Goal: Information Seeking & Learning: Check status

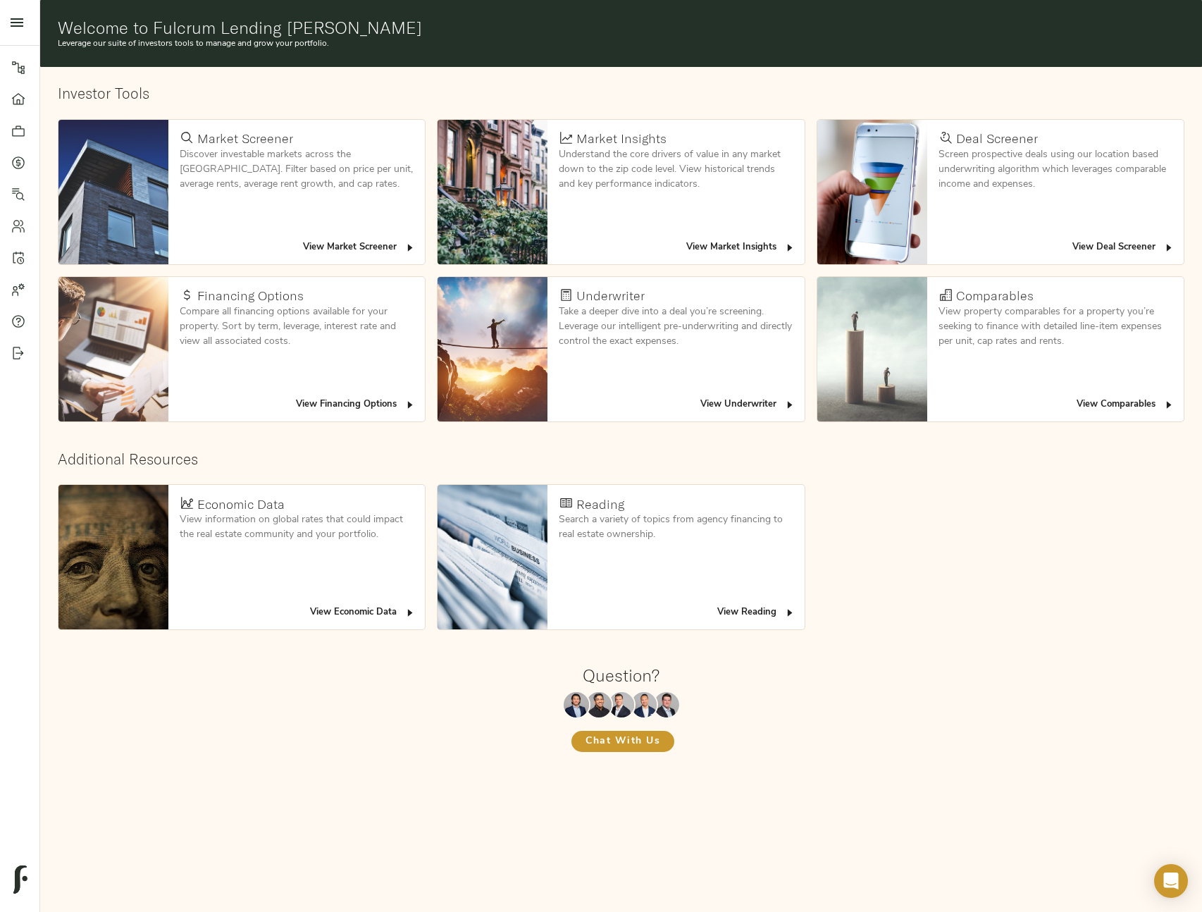
click at [1081, 247] on span "View Deal Screener" at bounding box center [1123, 248] width 102 height 16
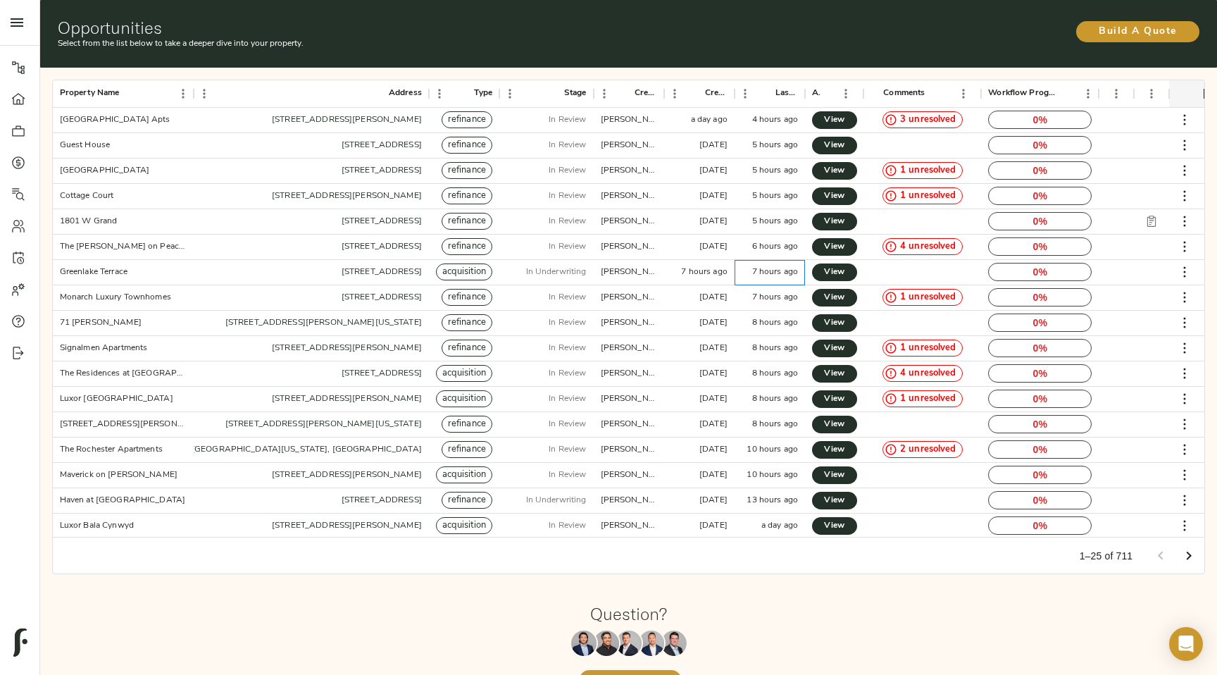
click at [802, 275] on div "7 hours ago" at bounding box center [770, 272] width 70 height 25
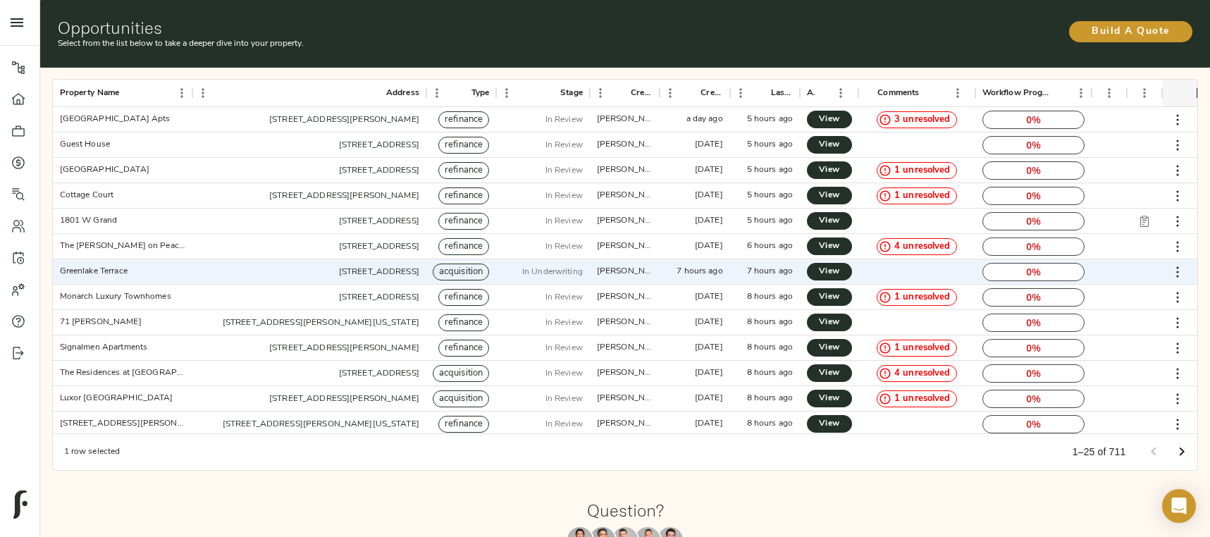
click at [825, 462] on div "1 row selected 1–25 of 711" at bounding box center [625, 451] width 1145 height 37
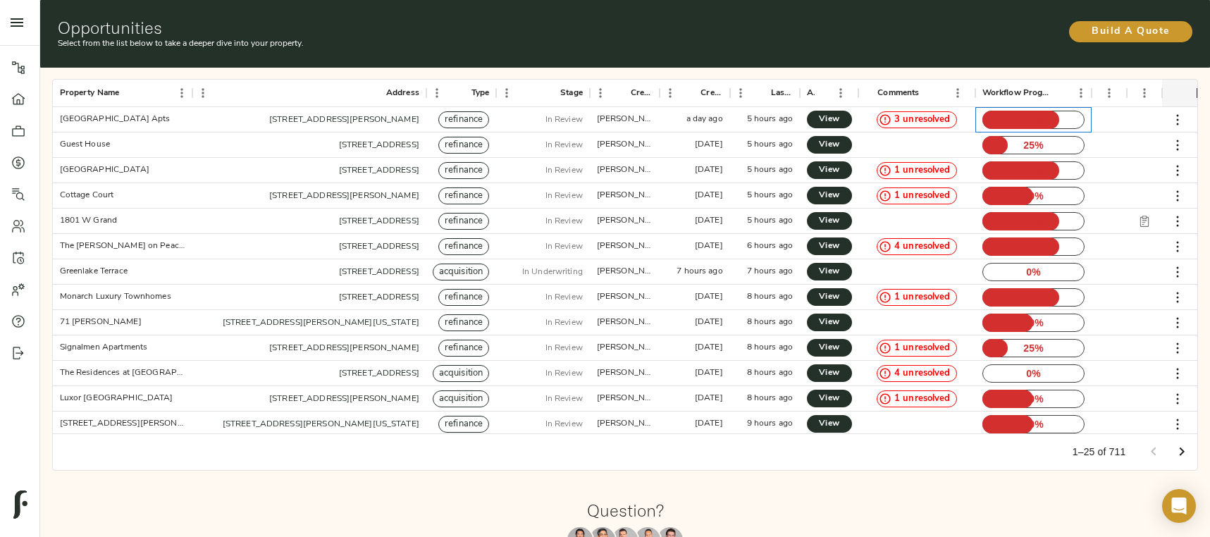
click at [1034, 123] on p "75 %" at bounding box center [1033, 120] width 103 height 18
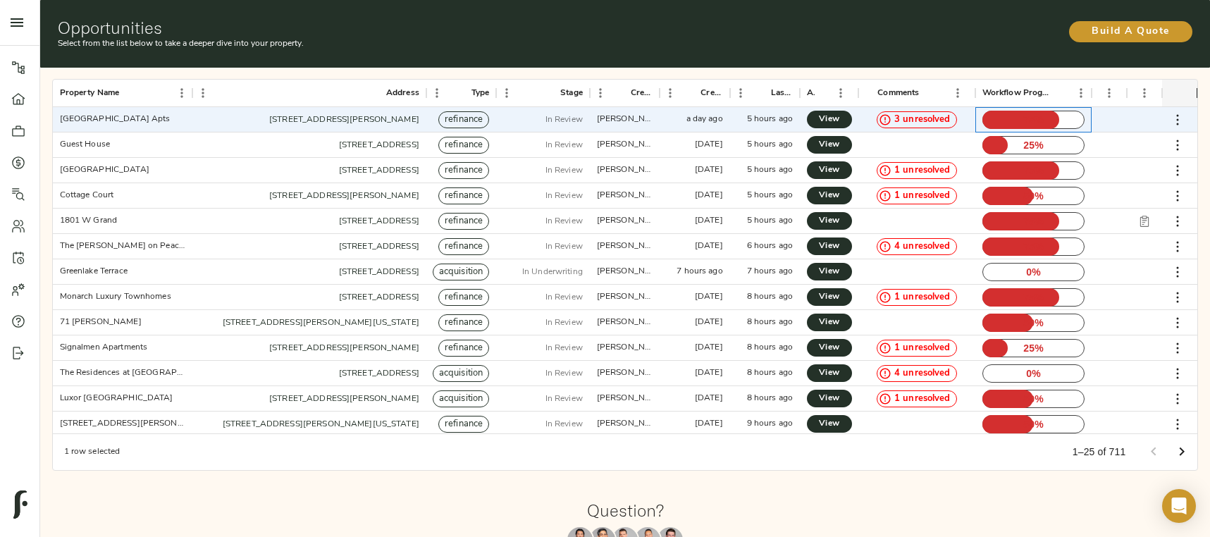
click at [1034, 123] on p "75 %" at bounding box center [1033, 120] width 103 height 18
click at [827, 120] on span "View" at bounding box center [829, 119] width 17 height 15
click at [1039, 71] on div "Property Name Address Type Stage Created By Created Last Updated Actions Commen…" at bounding box center [625, 275] width 1181 height 426
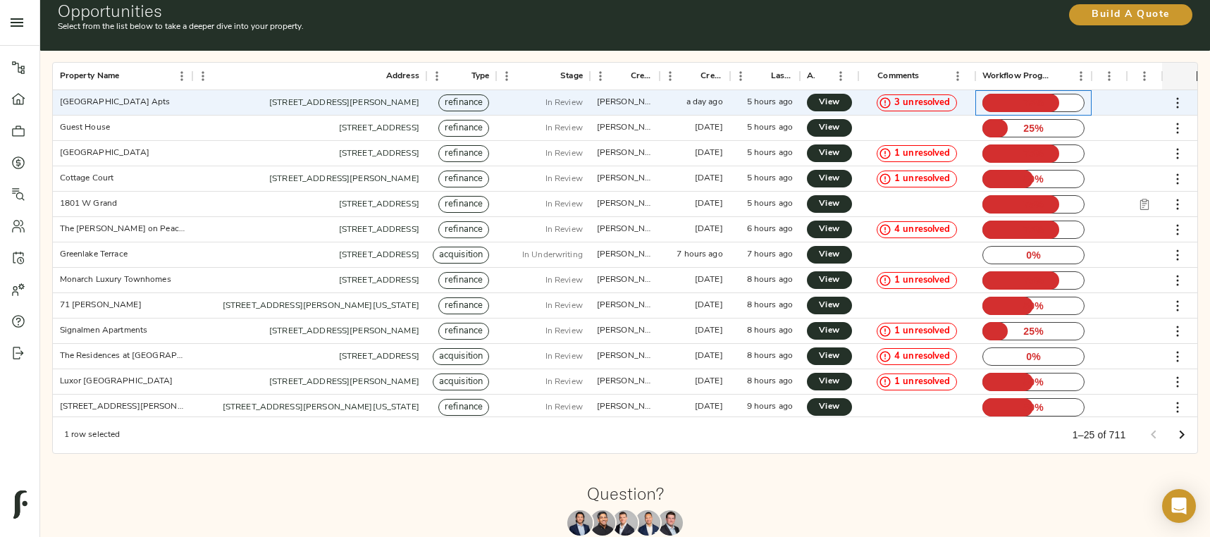
click at [1028, 108] on p "75 %" at bounding box center [1033, 103] width 103 height 18
click at [1035, 113] on div "75 %" at bounding box center [1033, 102] width 117 height 25
click at [695, 183] on div "[DATE]" at bounding box center [709, 179] width 28 height 12
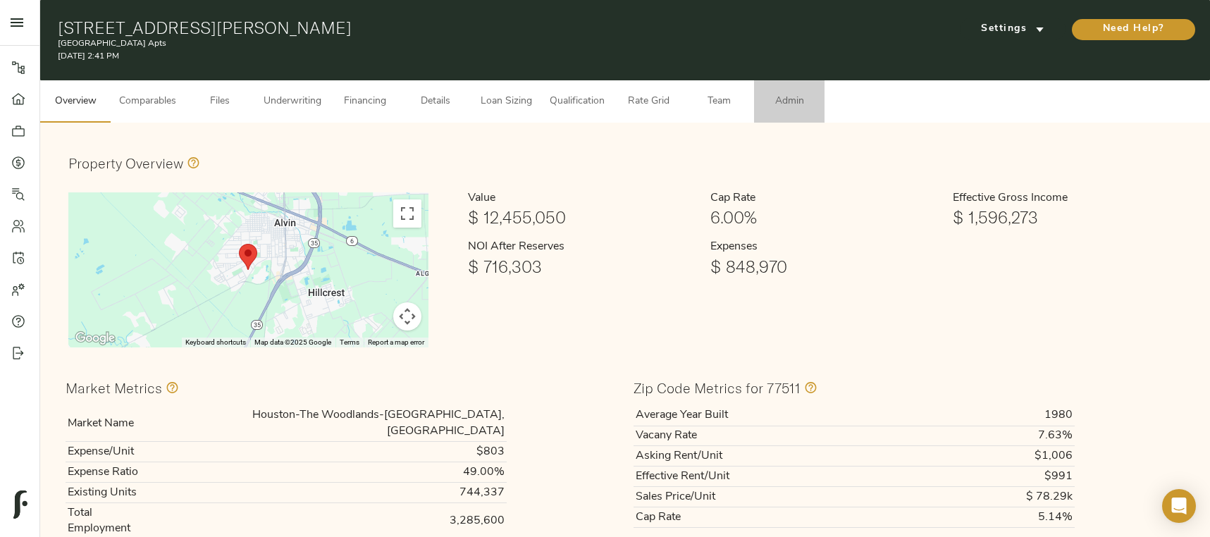
click at [793, 96] on span "Admin" at bounding box center [789, 102] width 54 height 18
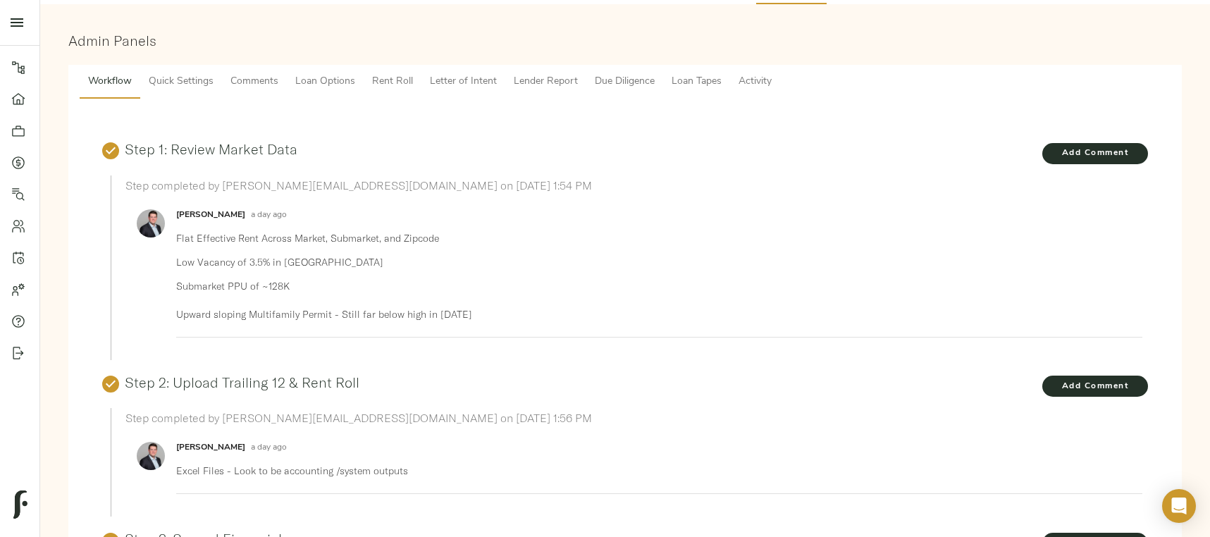
scroll to position [411, 0]
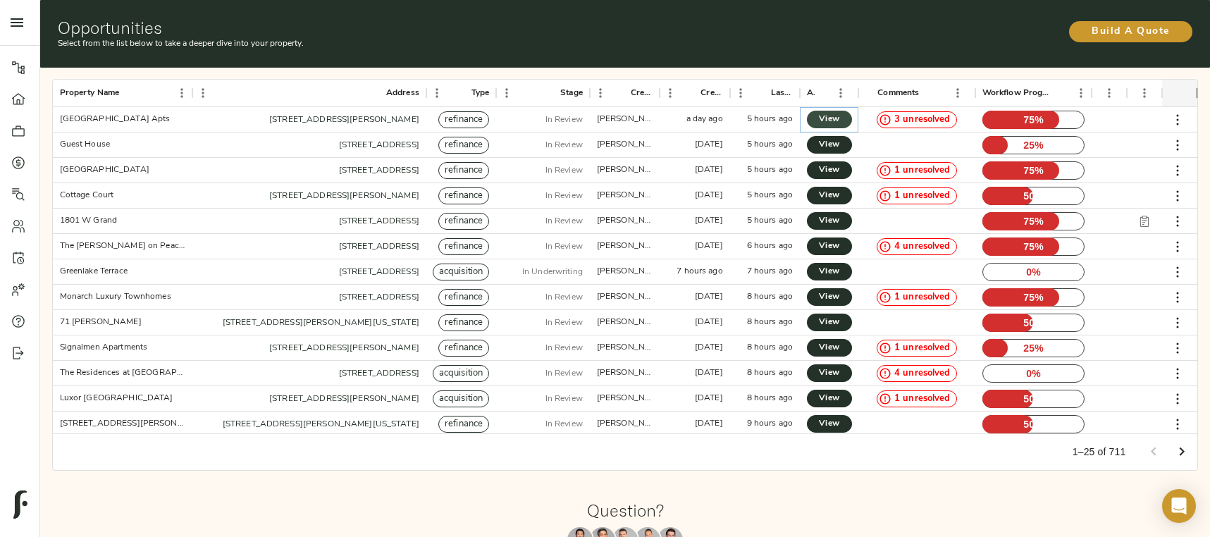
click at [830, 120] on span "View" at bounding box center [829, 119] width 17 height 15
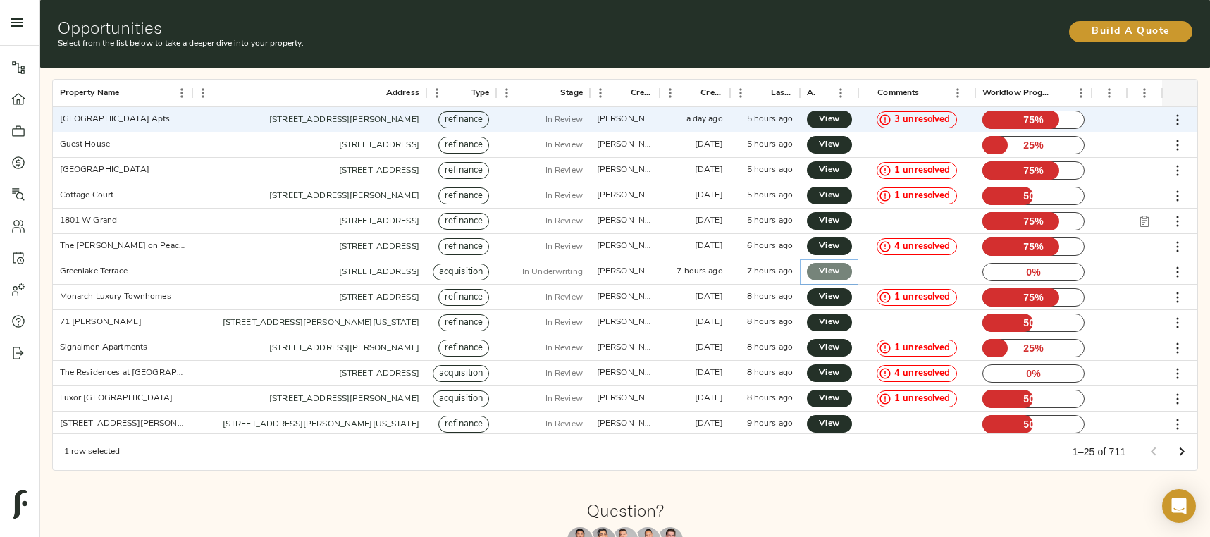
click at [831, 269] on span "View" at bounding box center [829, 271] width 17 height 15
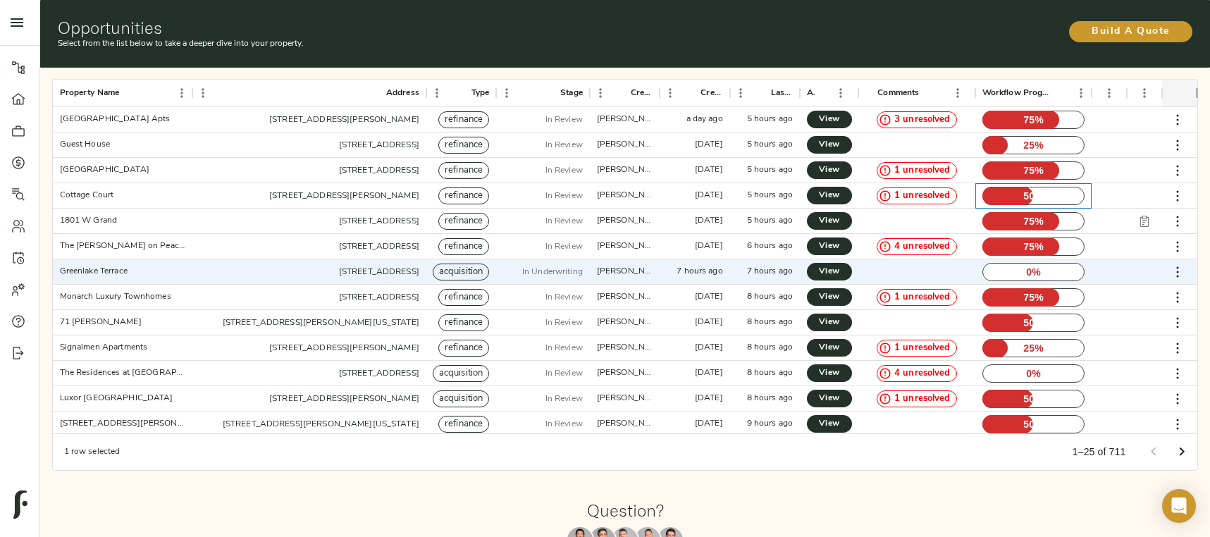
drag, startPoint x: 1045, startPoint y: 196, endPoint x: 1003, endPoint y: 196, distance: 41.6
click at [1003, 196] on p "50 %" at bounding box center [1033, 196] width 103 height 18
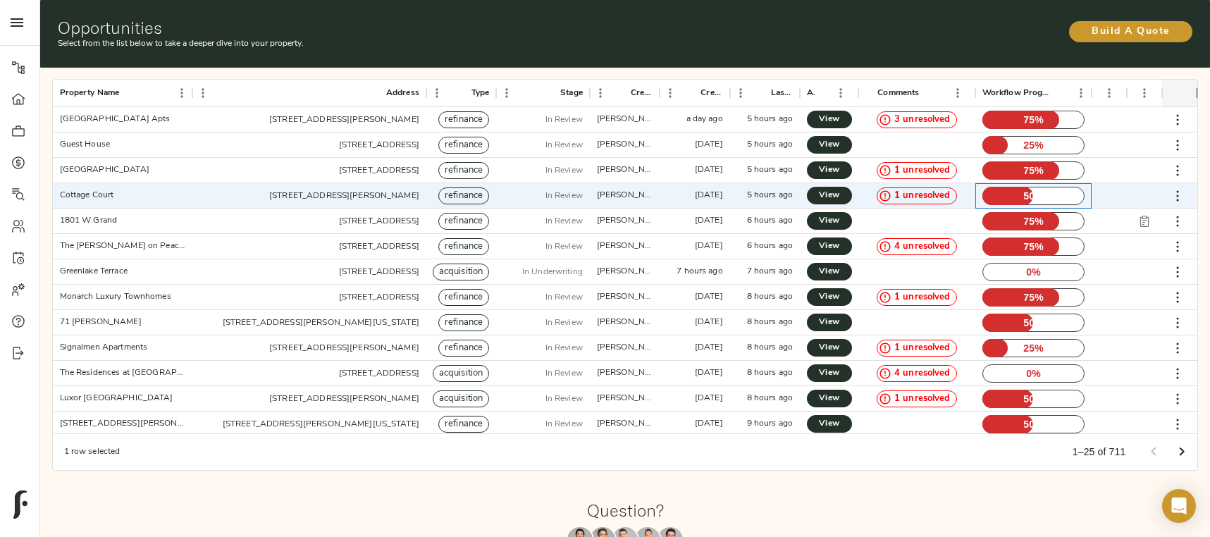
click at [1003, 196] on p "50 %" at bounding box center [1033, 196] width 103 height 18
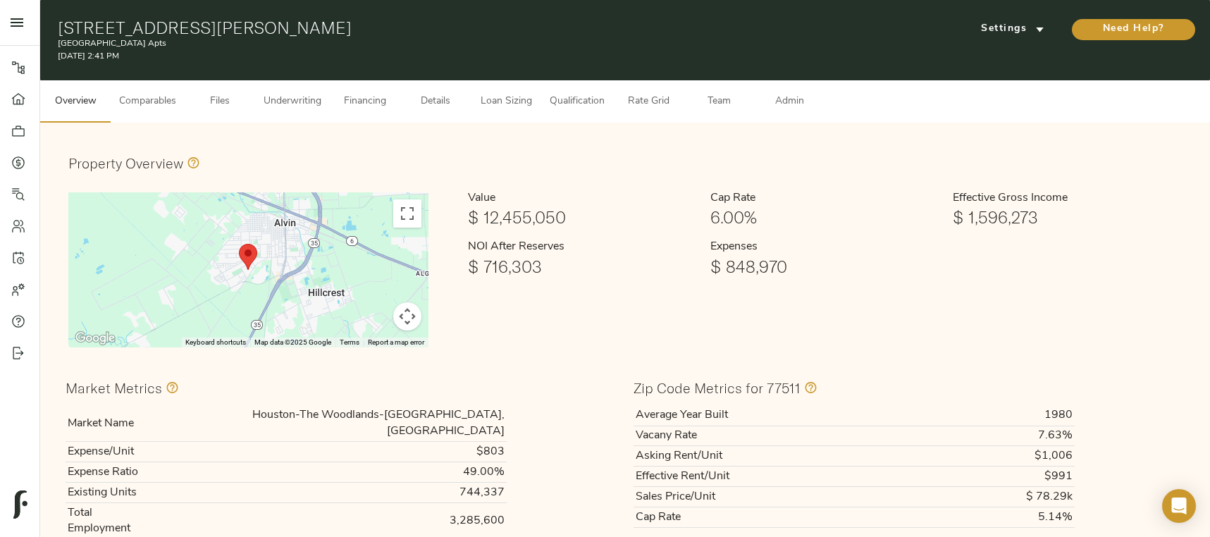
click at [795, 88] on button "Admin" at bounding box center [789, 101] width 70 height 42
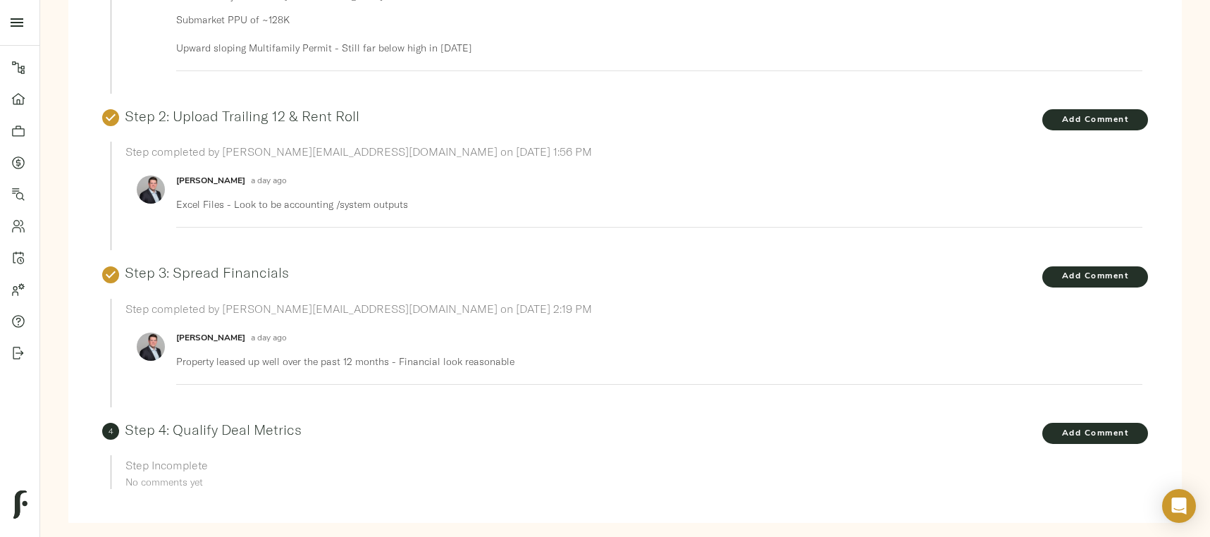
scroll to position [411, 0]
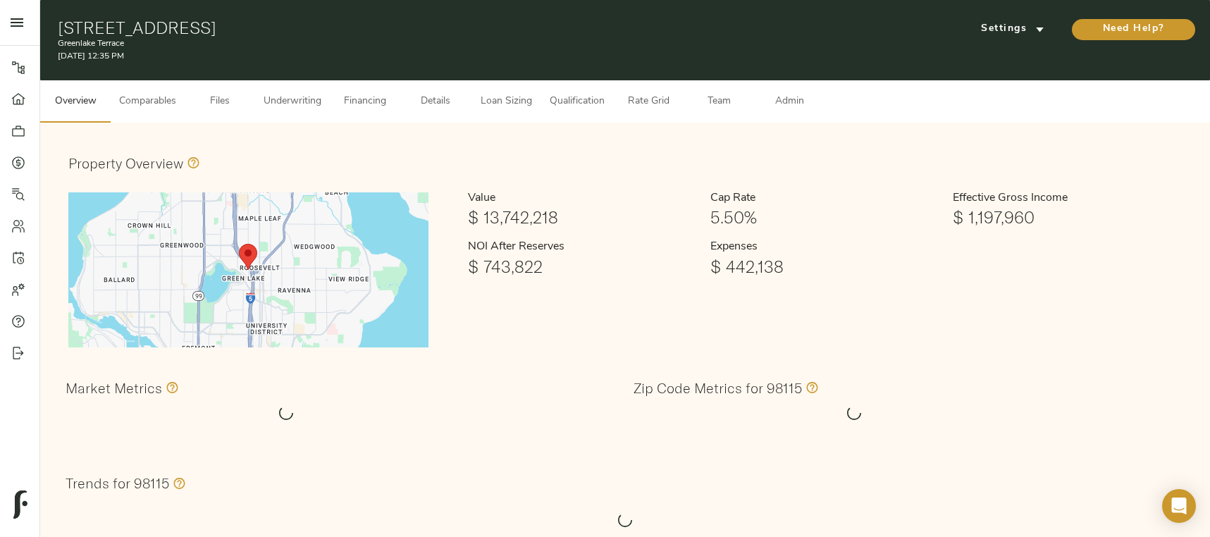
click at [815, 99] on span "Admin" at bounding box center [789, 102] width 54 height 18
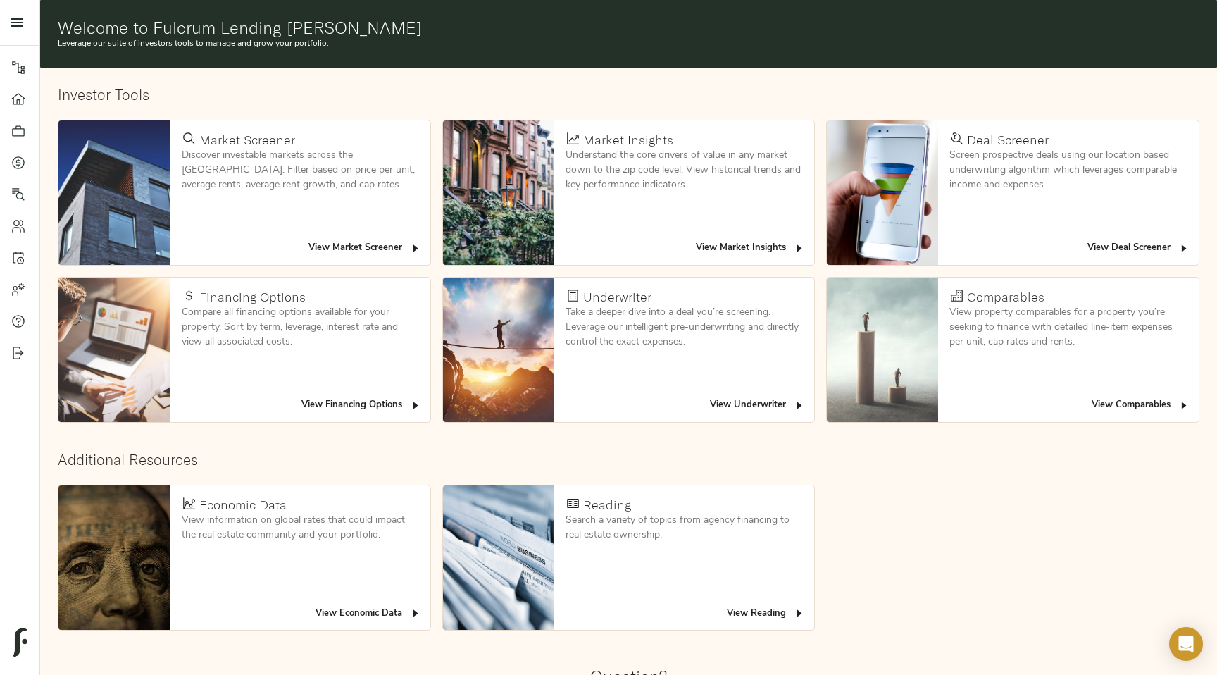
click at [1103, 260] on div "View Deal Screener" at bounding box center [1068, 248] width 260 height 33
click at [1104, 249] on span "View Deal Screener" at bounding box center [1139, 248] width 102 height 16
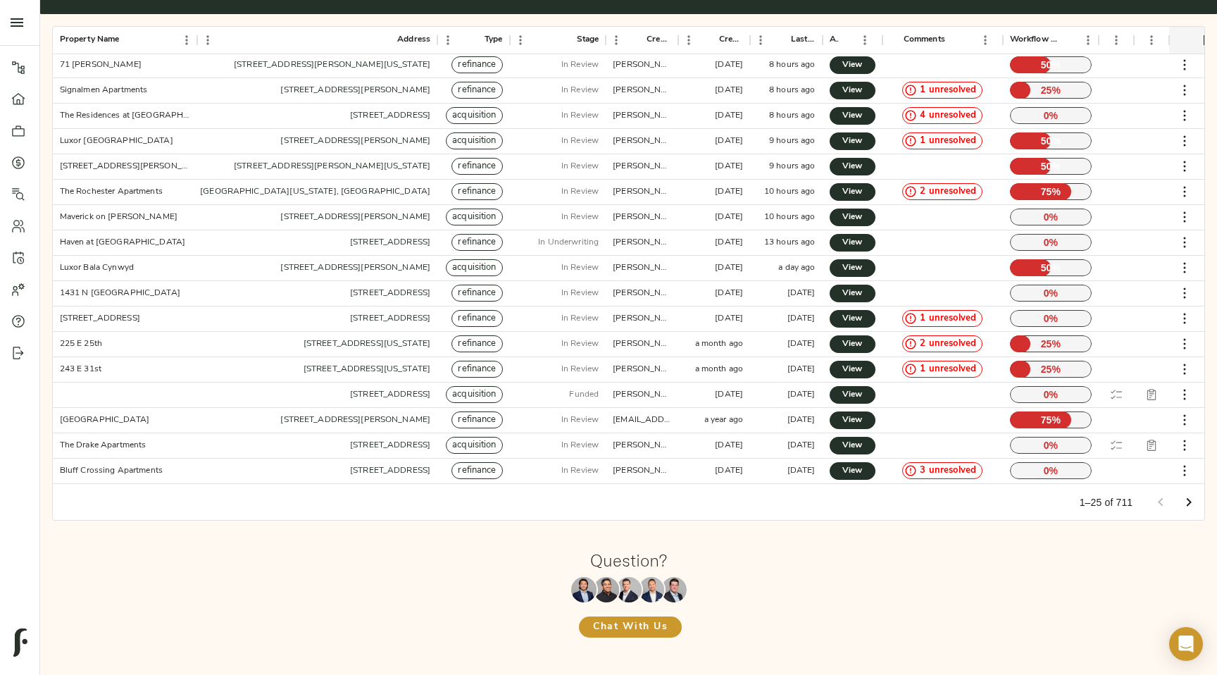
scroll to position [199, 0]
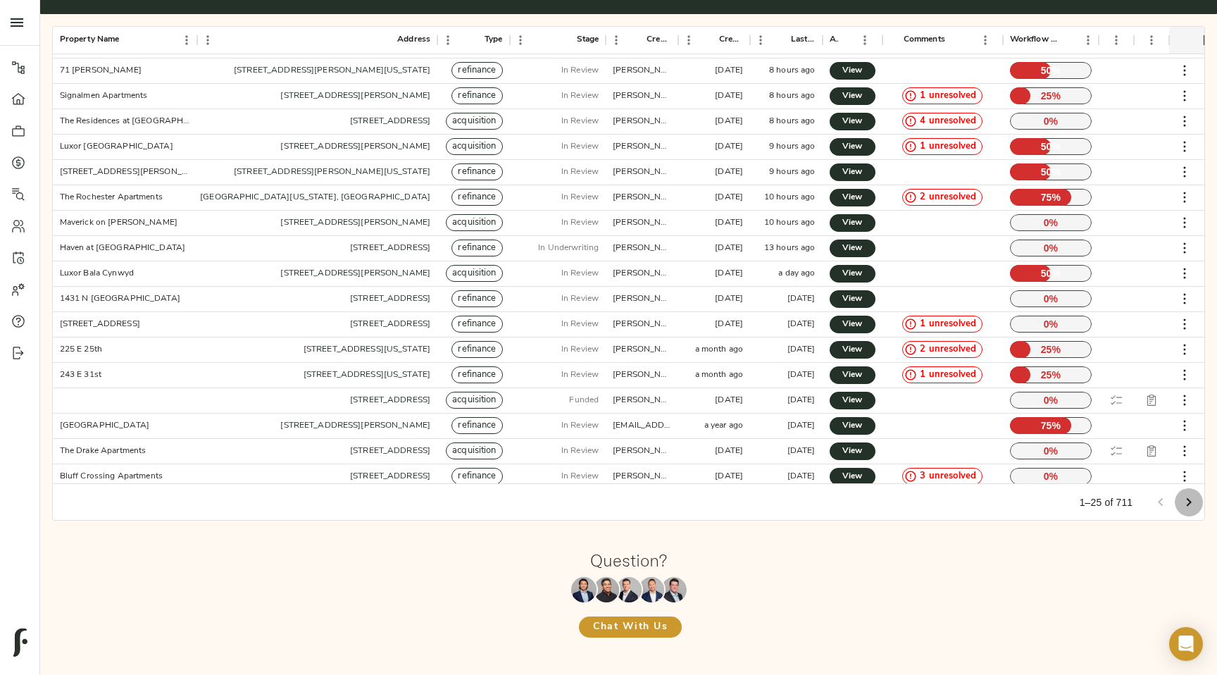
click at [1196, 504] on icon "Go to next page" at bounding box center [1189, 502] width 17 height 17
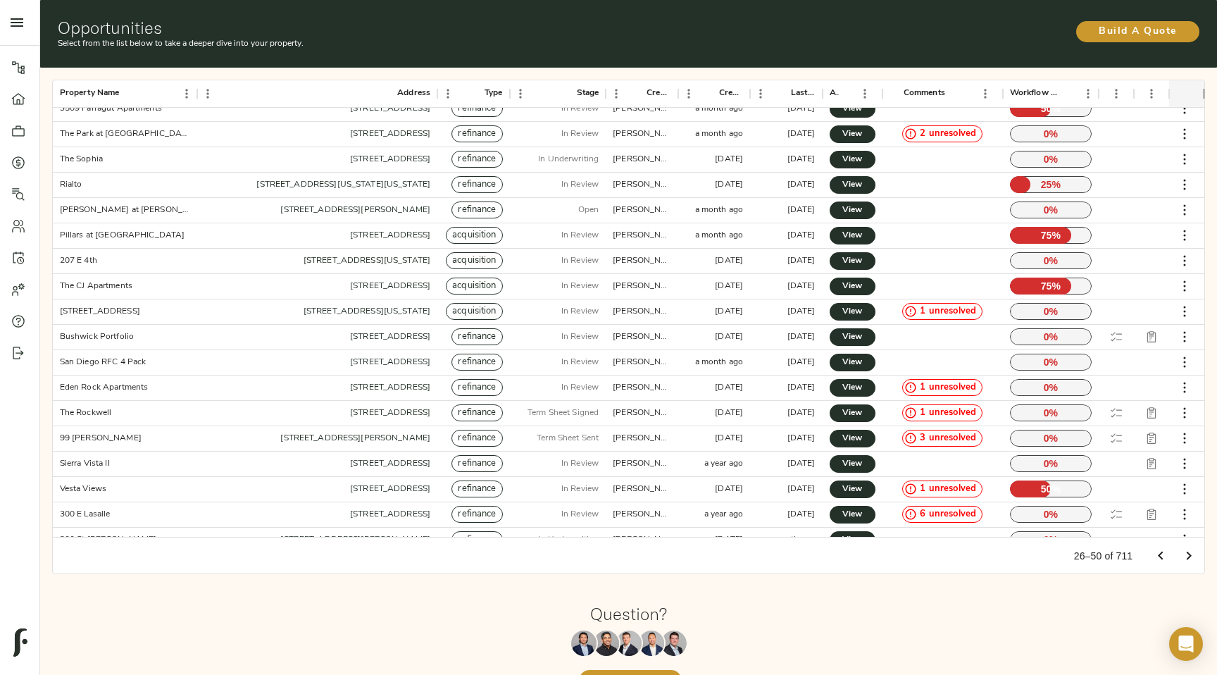
scroll to position [204, 0]
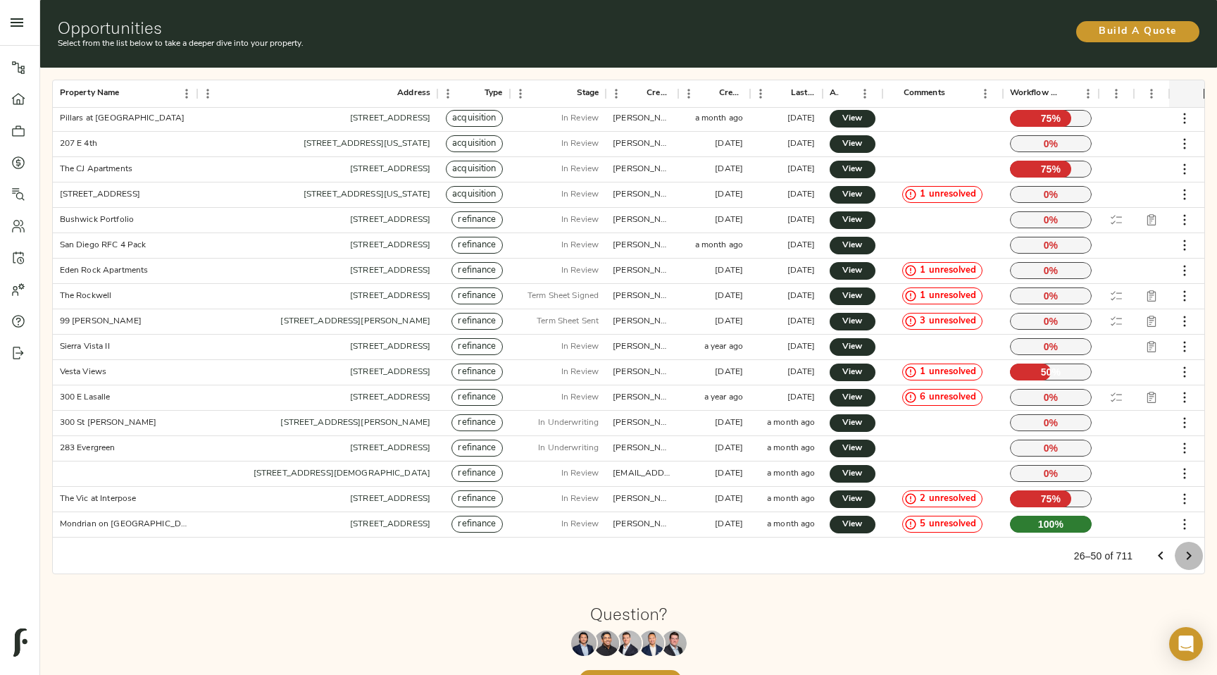
click at [1193, 566] on button "Go to next page" at bounding box center [1189, 556] width 28 height 28
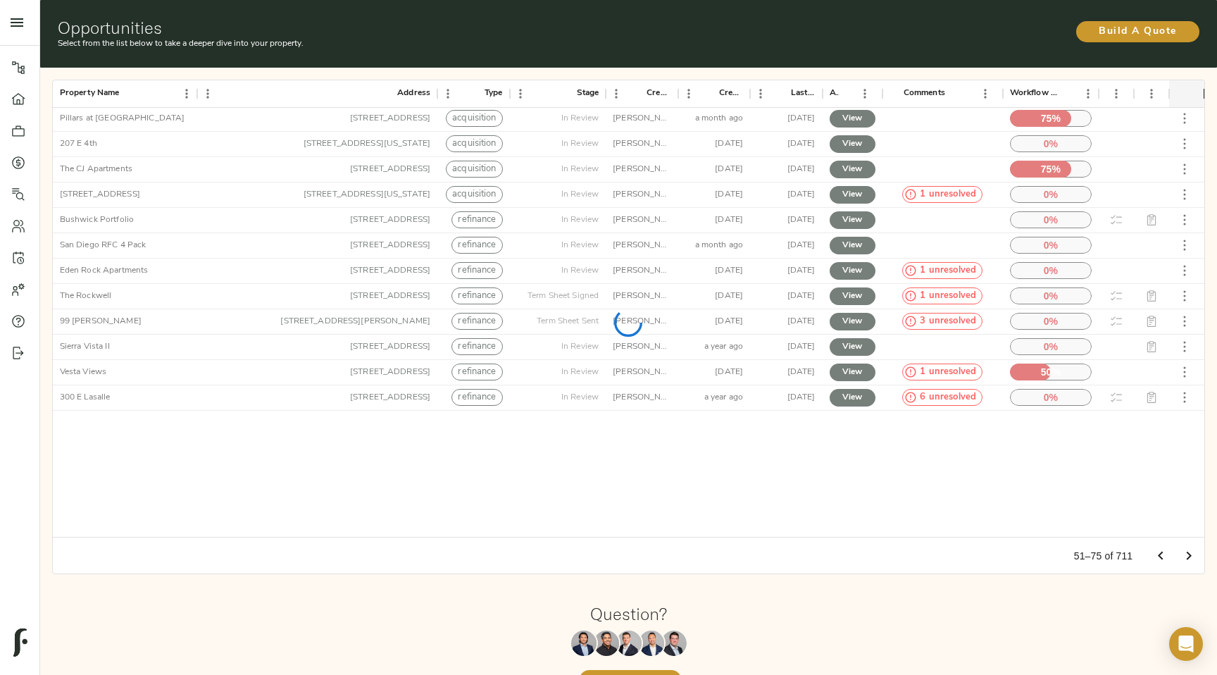
scroll to position [0, 0]
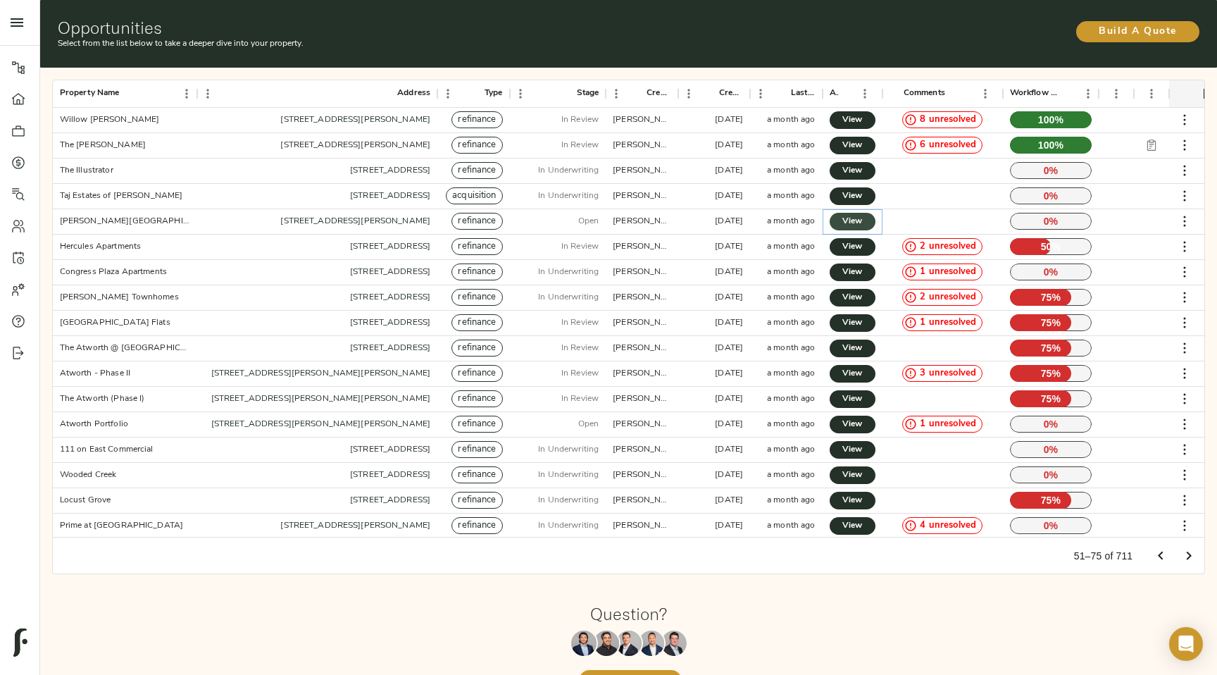
click at [864, 225] on link "View" at bounding box center [853, 222] width 46 height 18
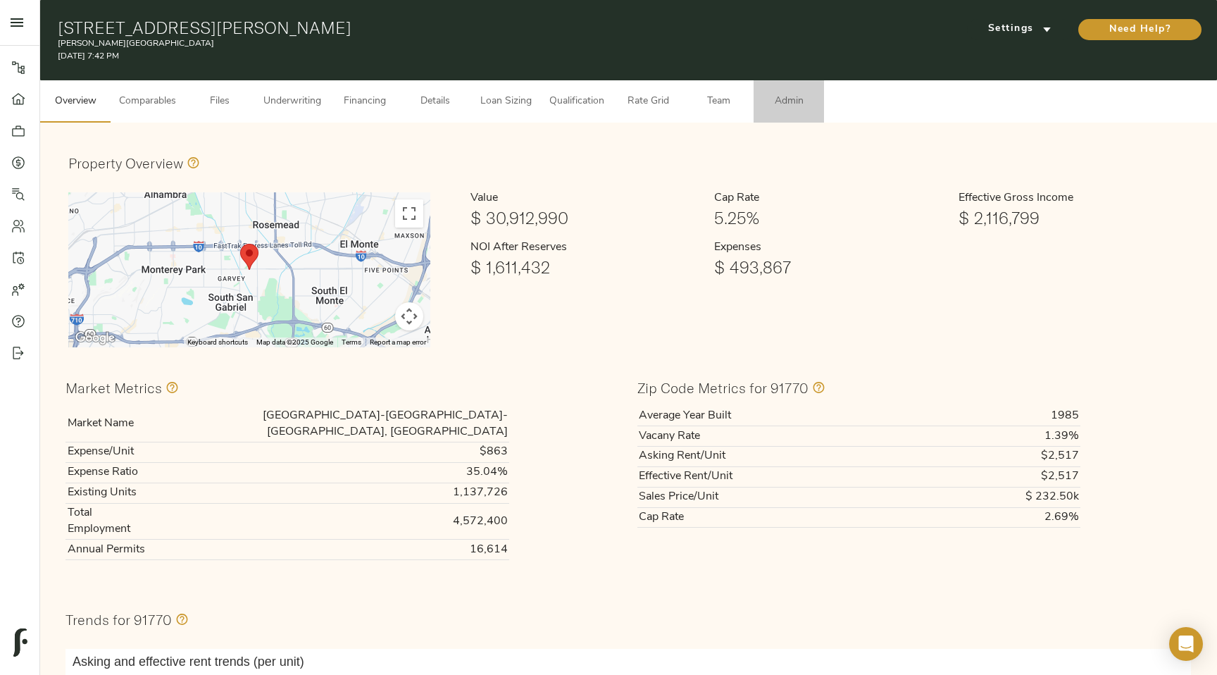
click at [800, 106] on span "Admin" at bounding box center [789, 102] width 54 height 18
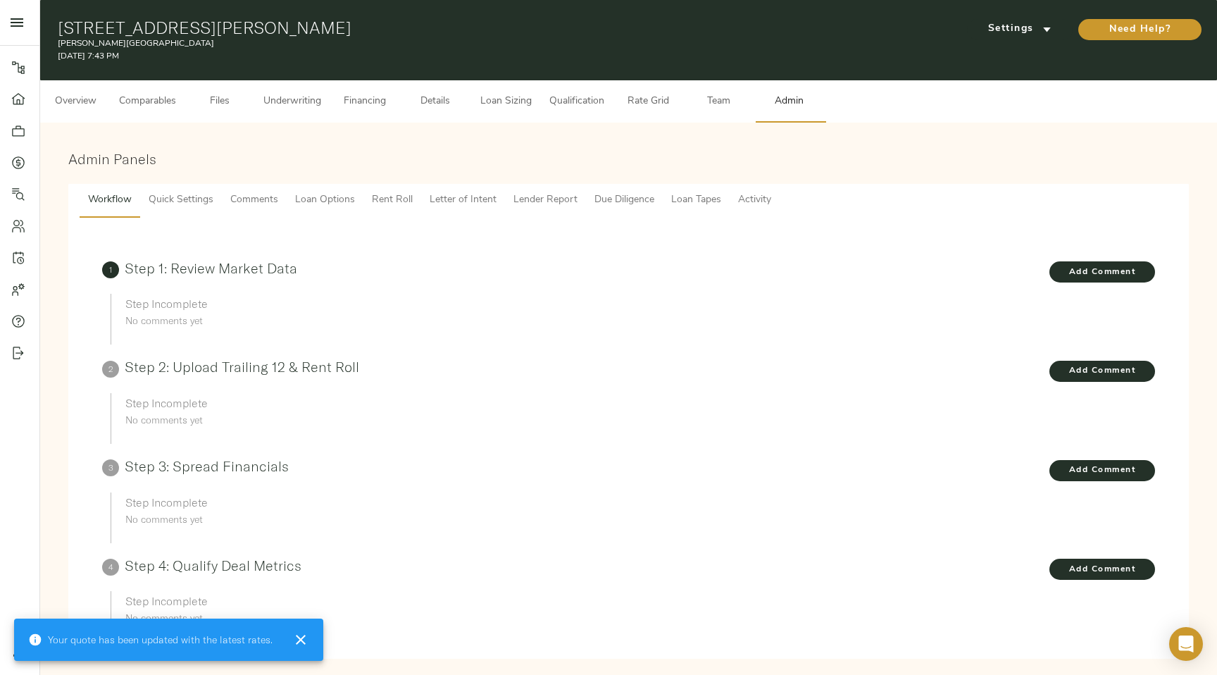
click at [66, 101] on span "Overview" at bounding box center [76, 102] width 54 height 18
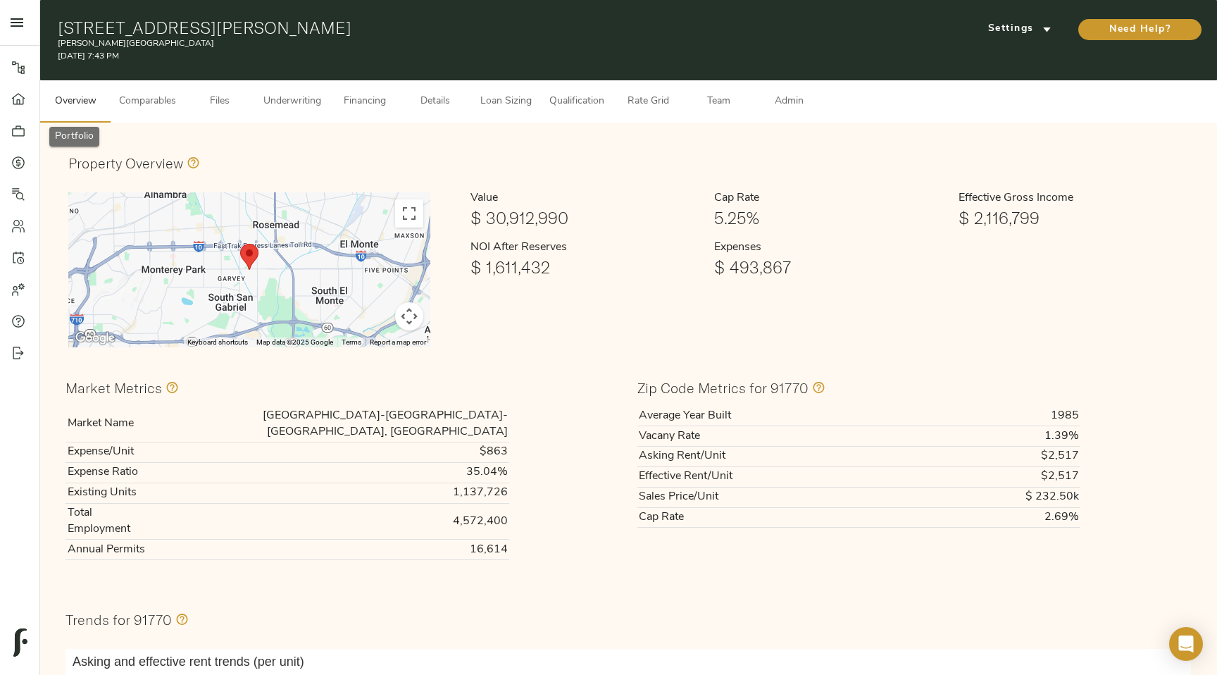
click at [18, 118] on link "Portfolio" at bounding box center [19, 131] width 39 height 32
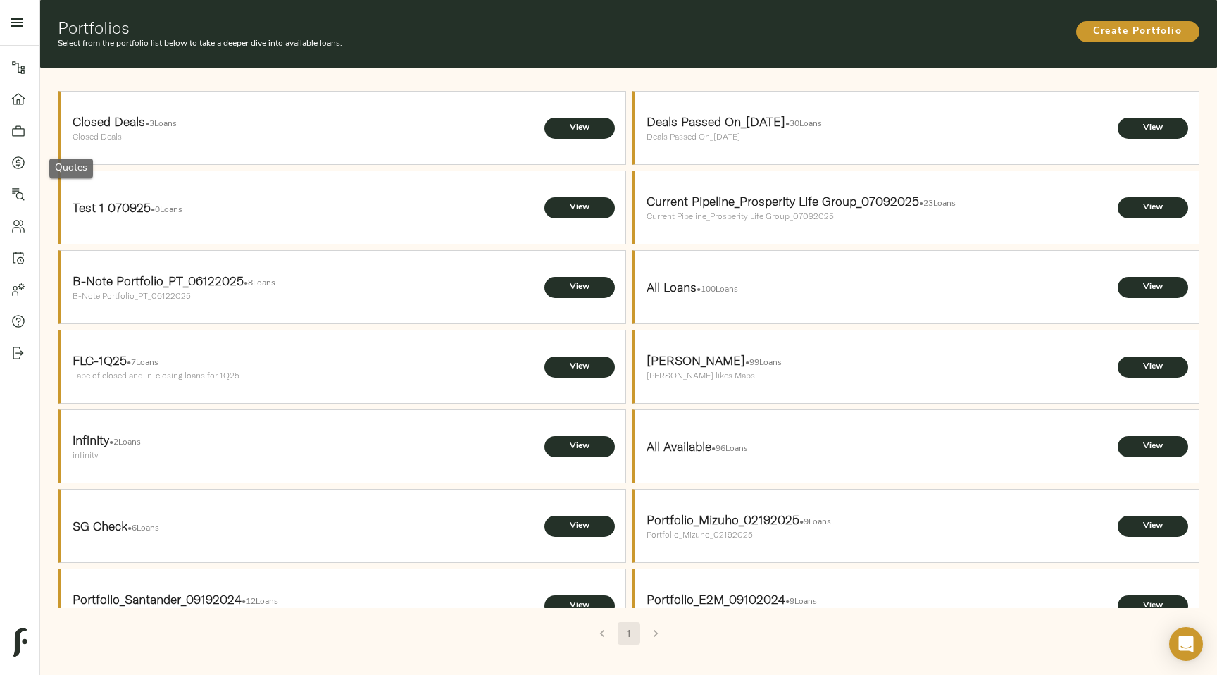
click at [19, 156] on icon at bounding box center [18, 163] width 14 height 14
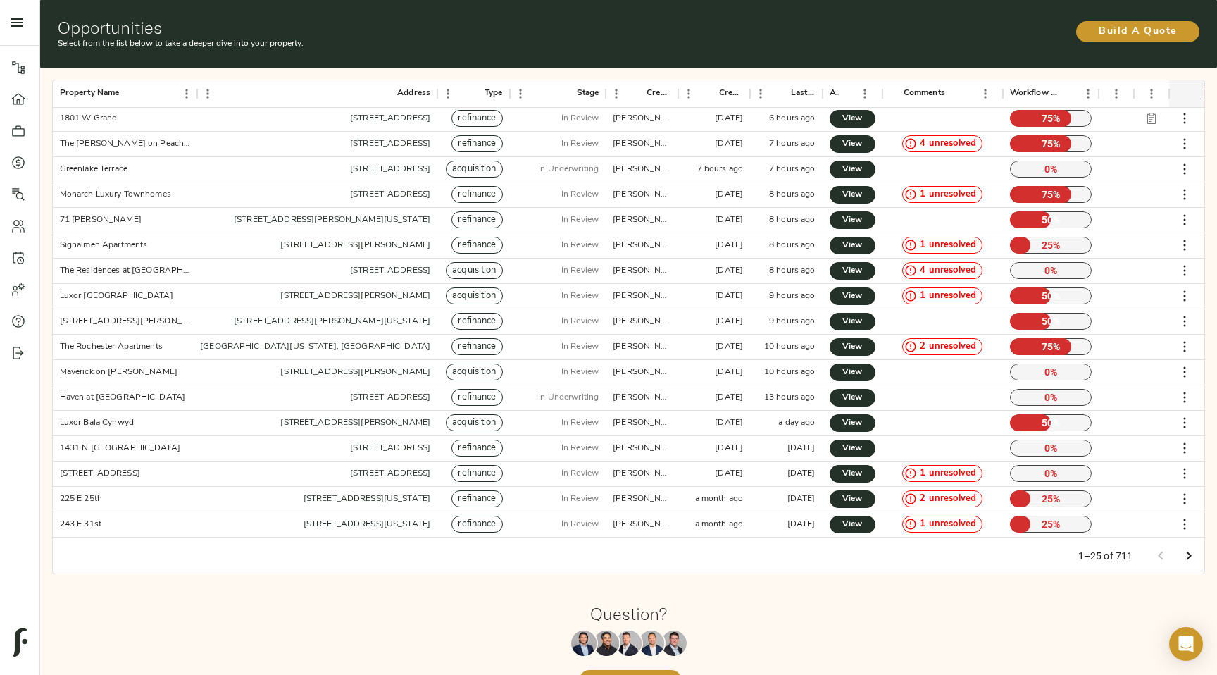
scroll to position [204, 0]
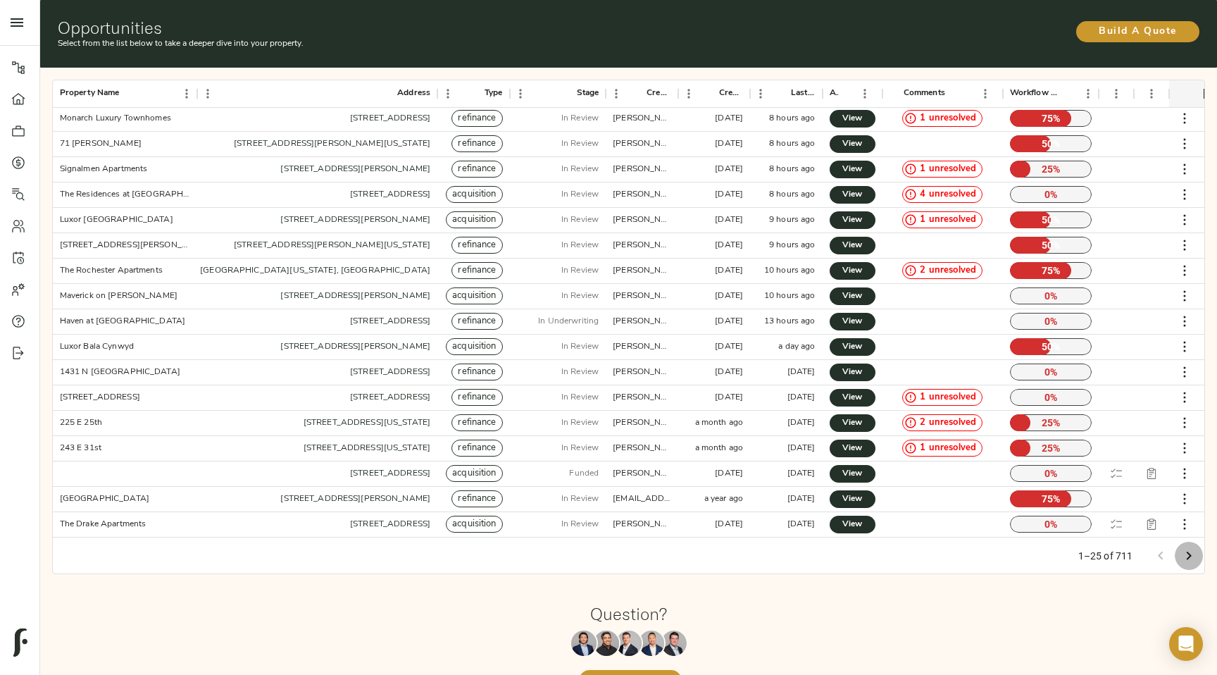
click at [1185, 563] on icon "Go to next page" at bounding box center [1189, 555] width 17 height 17
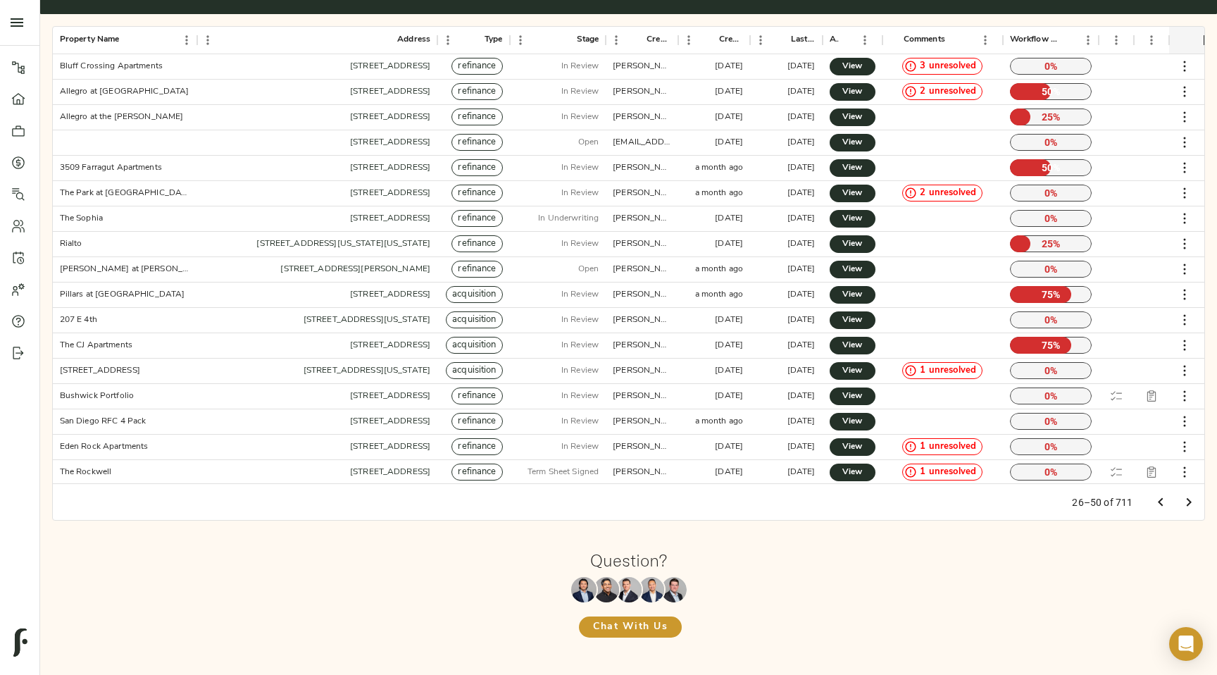
scroll to position [0, 0]
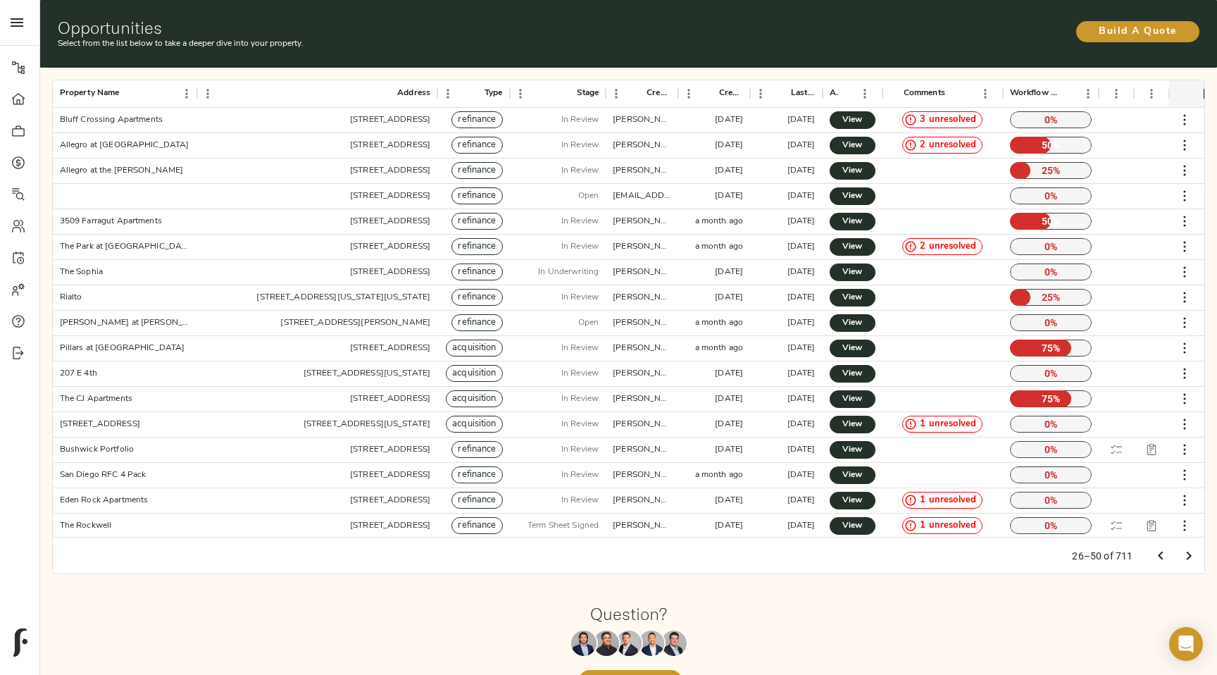
click at [1184, 554] on icon "Go to next page" at bounding box center [1189, 555] width 17 height 17
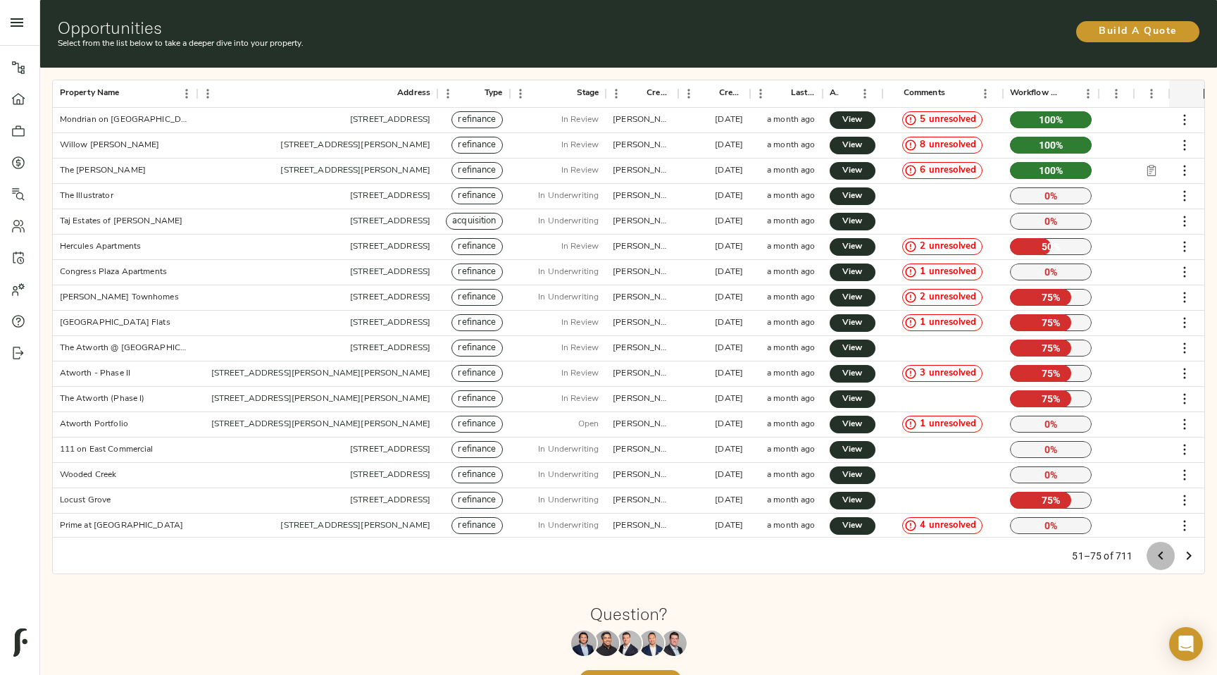
click at [1166, 561] on icon "Go to previous page" at bounding box center [1161, 555] width 17 height 17
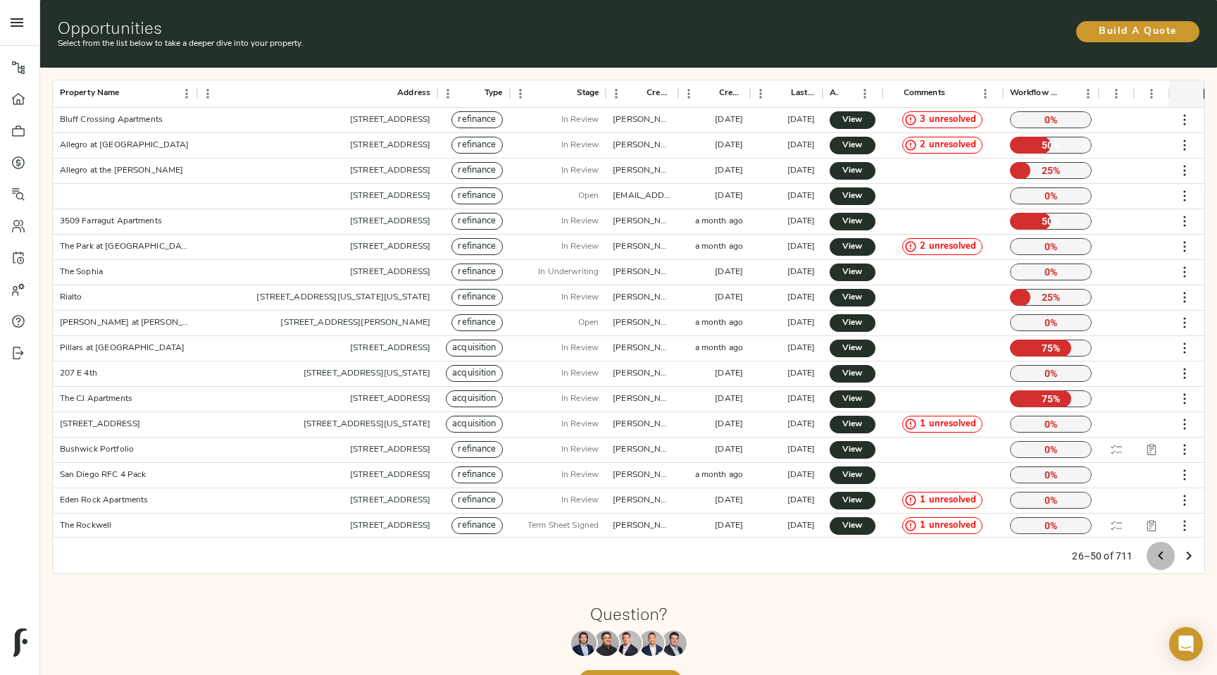
click at [1162, 564] on button "Go to previous page" at bounding box center [1161, 556] width 28 height 28
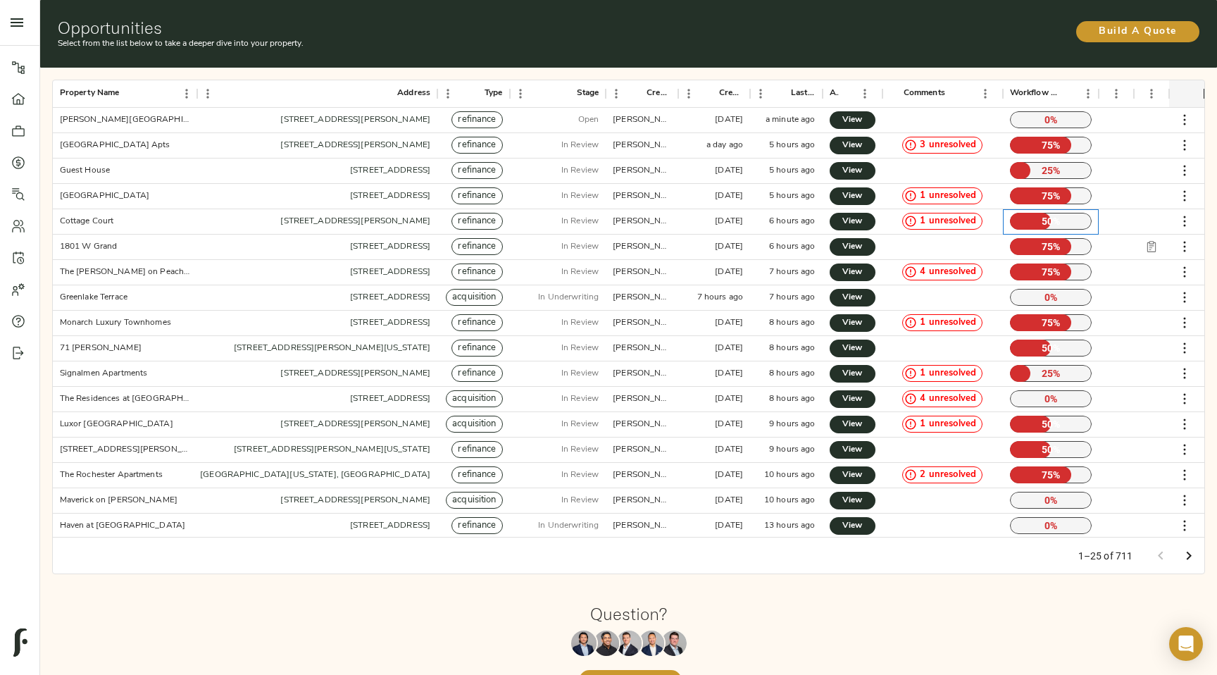
click at [1055, 223] on p "50 %" at bounding box center [1051, 221] width 82 height 17
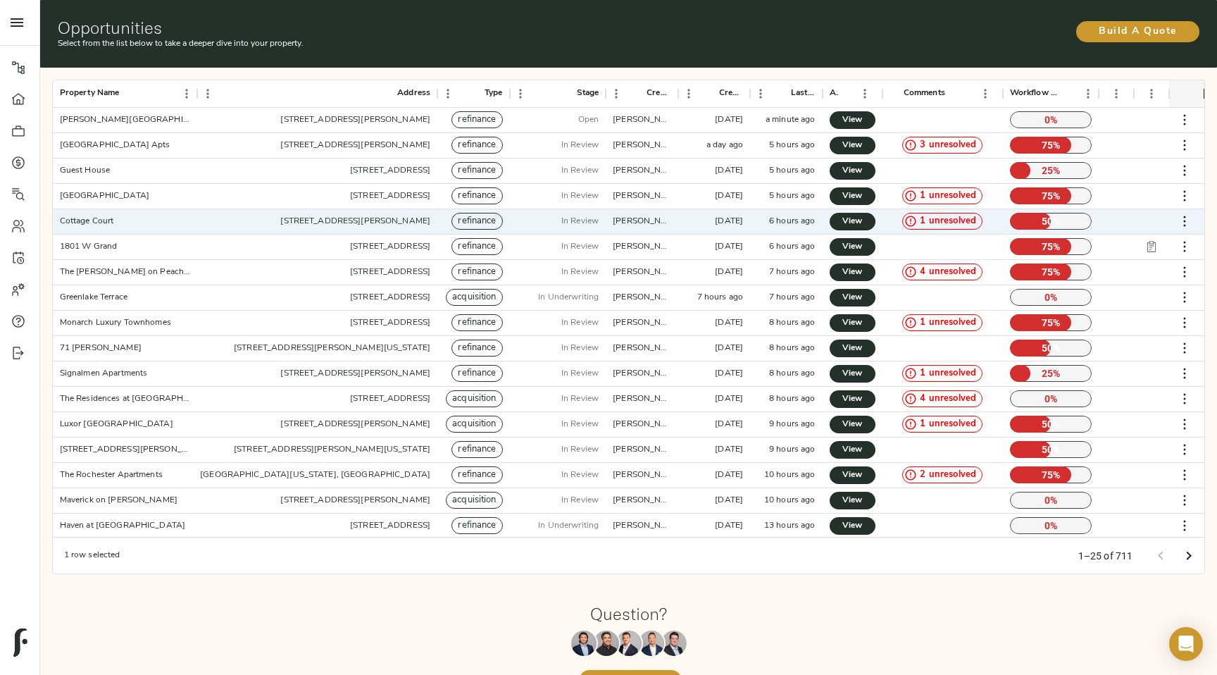
click at [1008, 64] on div "Property Name Address Type Stage Created By Created Last Updated Actions Commen…" at bounding box center [629, 327] width 1189 height 530
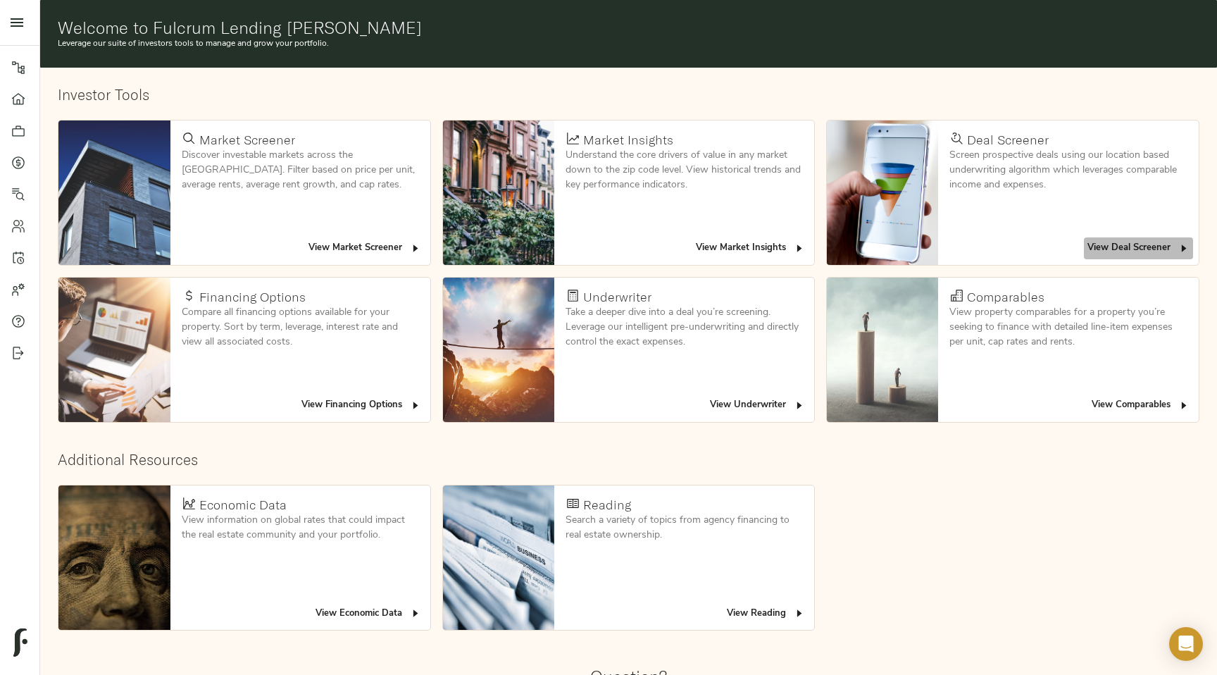
click at [1145, 237] on button "View Deal Screener" at bounding box center [1138, 248] width 109 height 22
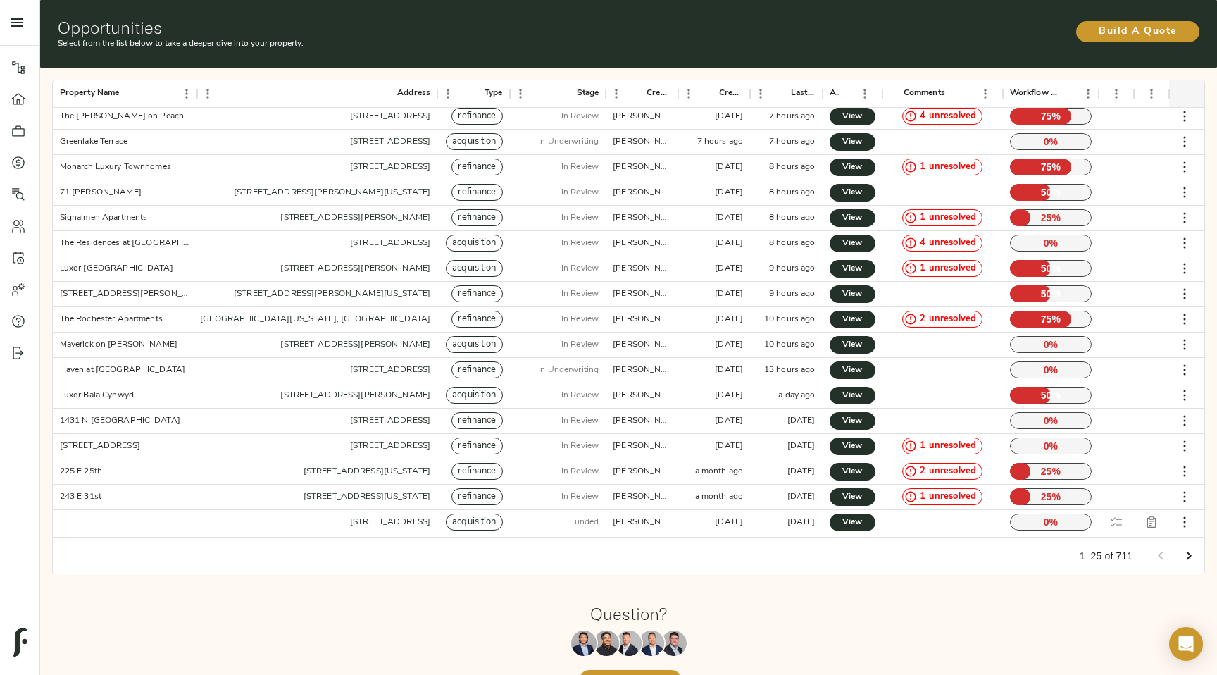
scroll to position [204, 0]
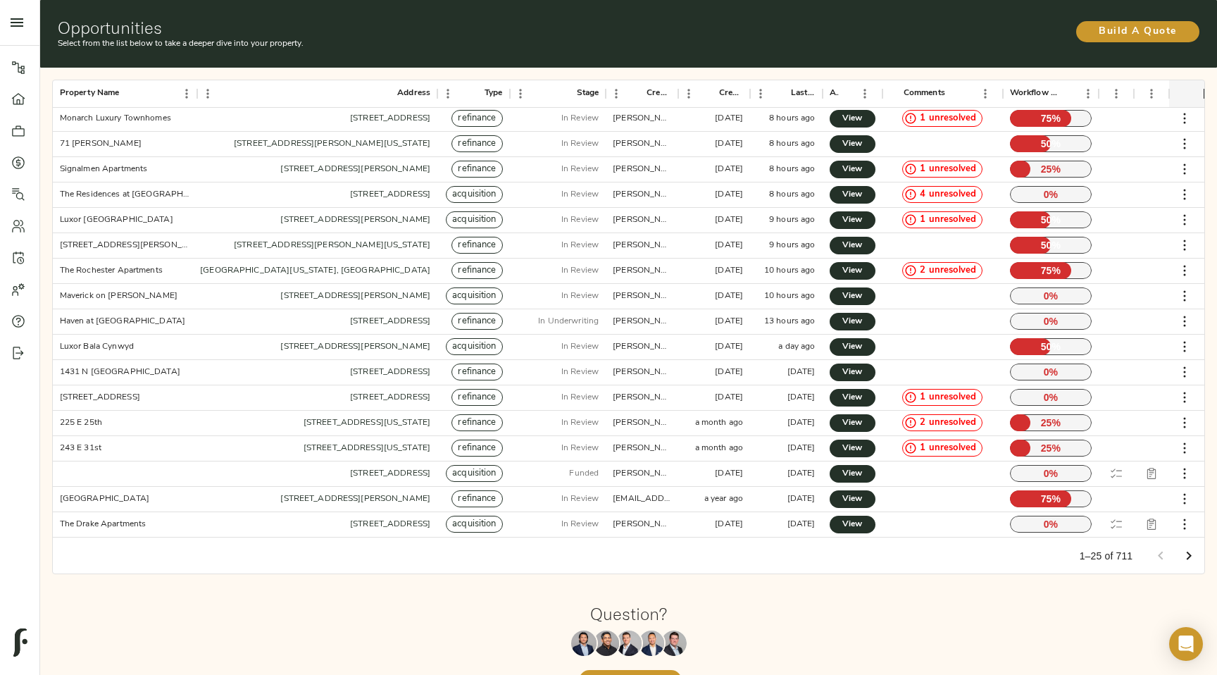
click at [1196, 560] on icon "Go to next page" at bounding box center [1189, 555] width 17 height 17
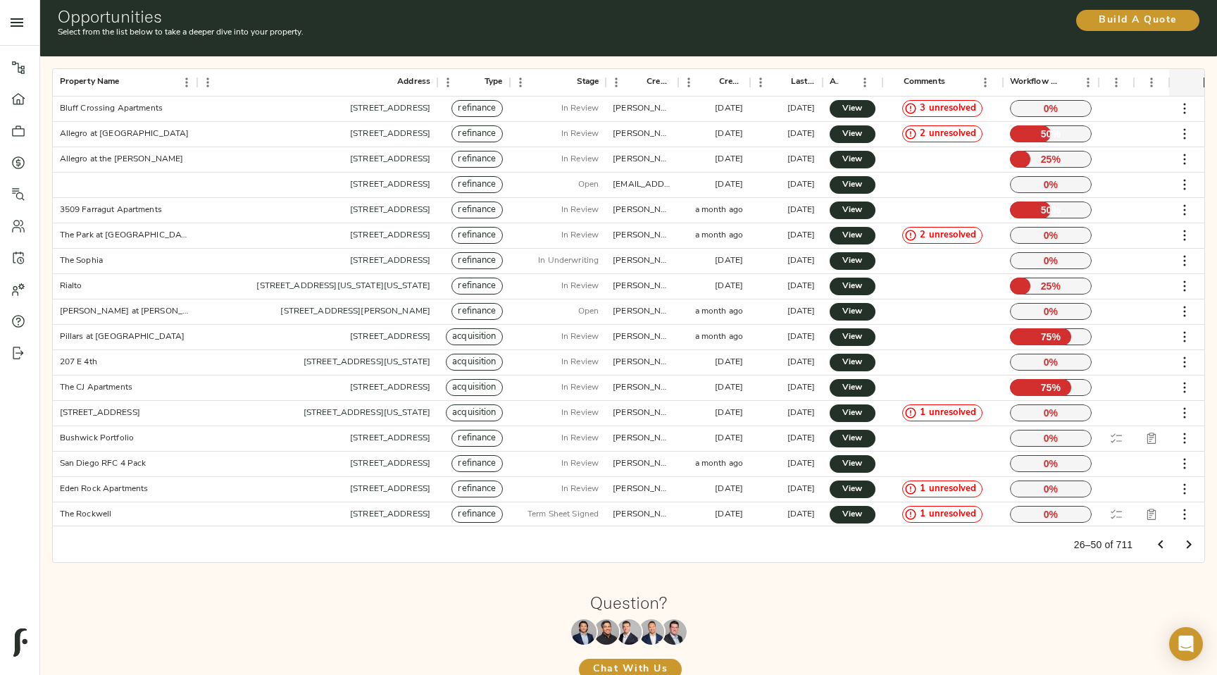
scroll to position [0, 0]
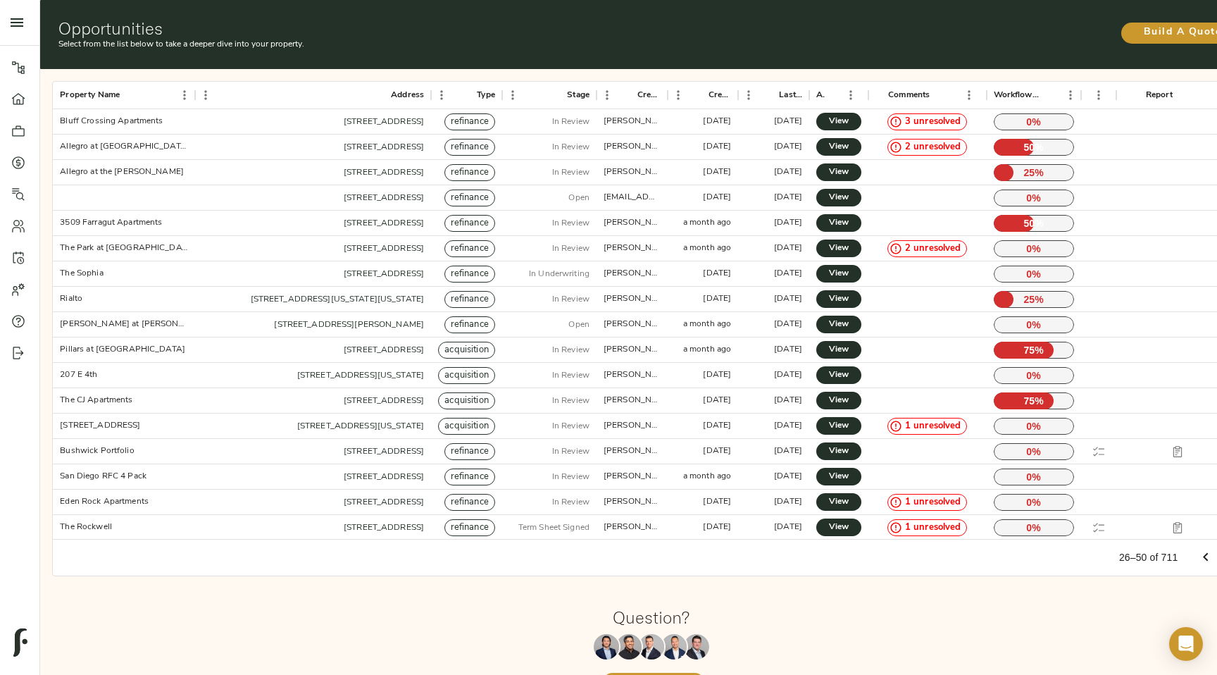
drag, startPoint x: 1167, startPoint y: 92, endPoint x: 1230, endPoint y: 97, distance: 62.9
click at [1217, 97] on html "Fulcrum Lending Pipeline Dashboard Portfolio Quotes Search Users Activity Accou…" at bounding box center [608, 366] width 1217 height 733
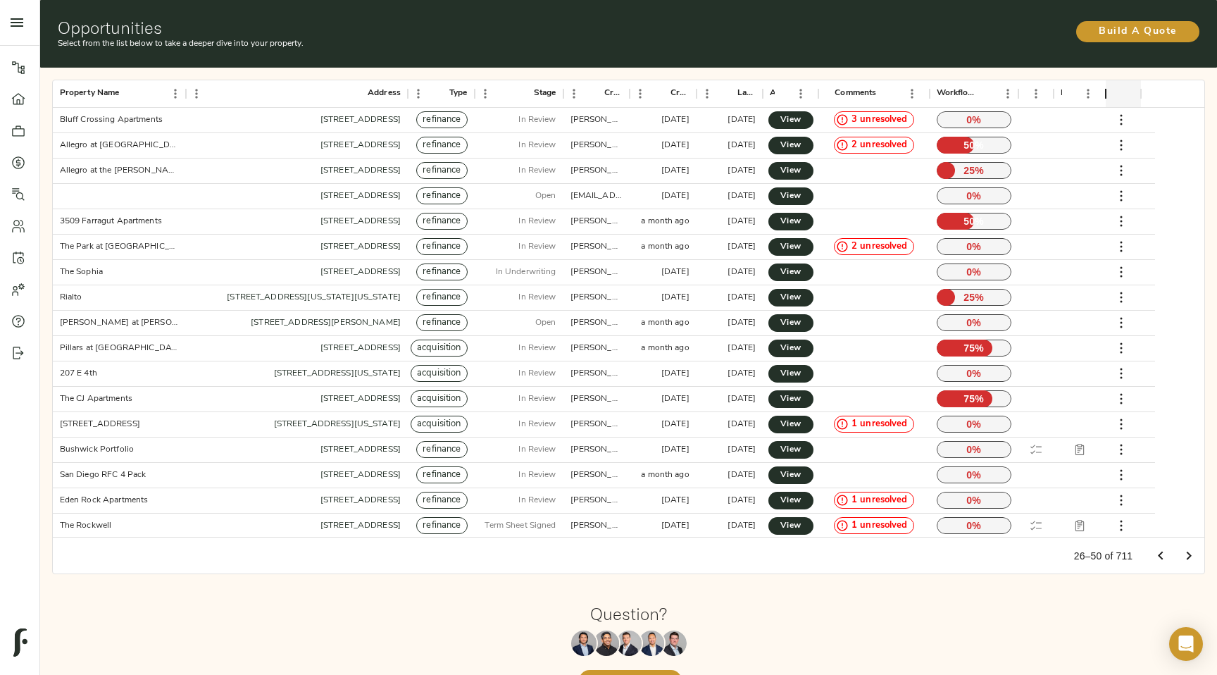
drag, startPoint x: 1170, startPoint y: 95, endPoint x: 1105, endPoint y: 94, distance: 65.5
click at [1105, 94] on div "Report" at bounding box center [1106, 93] width 17 height 27
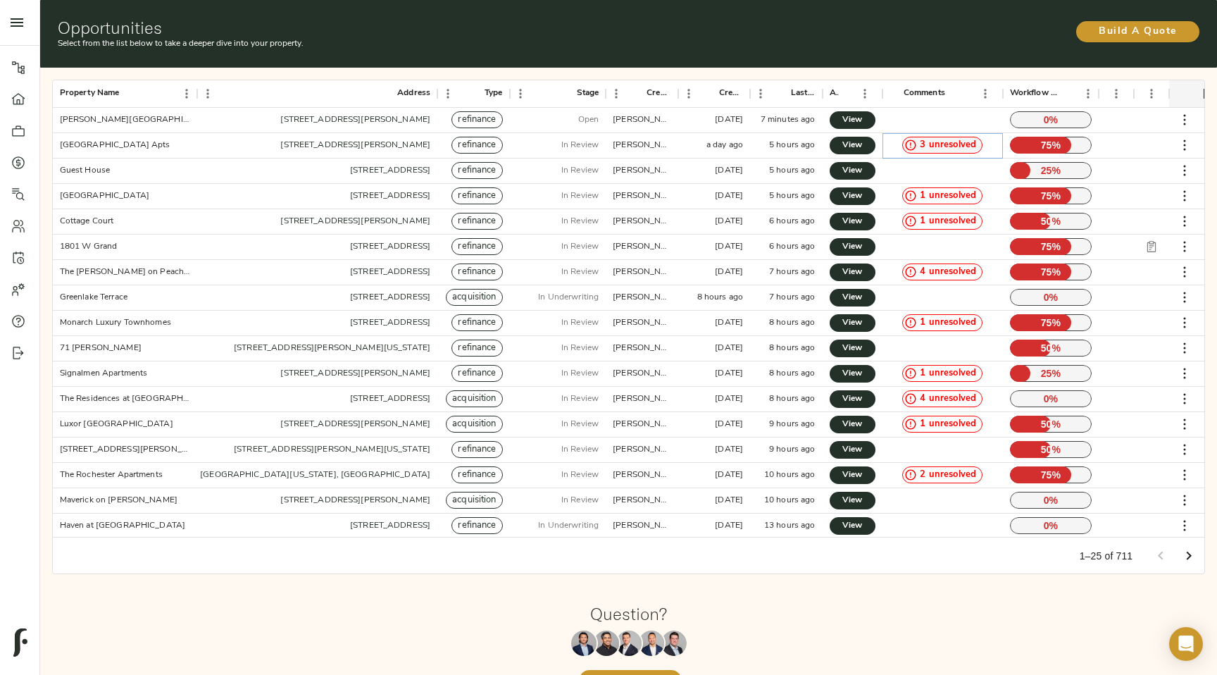
click at [950, 145] on span "3 unresolved" at bounding box center [948, 145] width 68 height 13
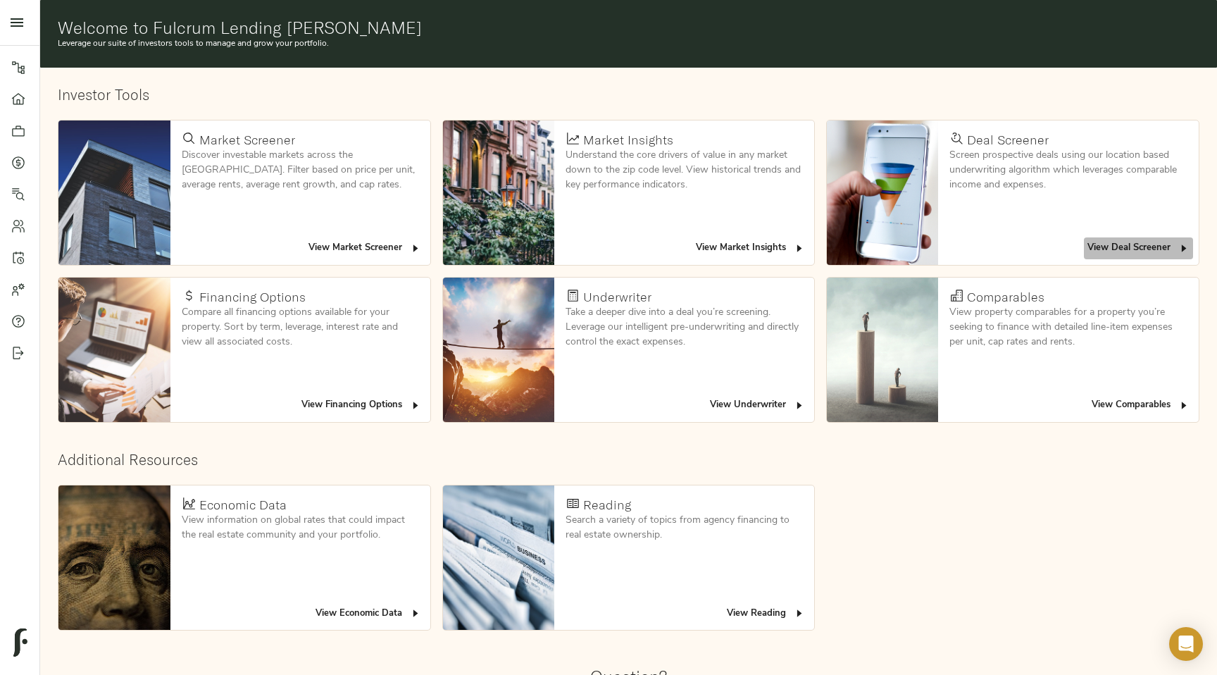
click at [1140, 243] on span "View Deal Screener" at bounding box center [1139, 248] width 102 height 16
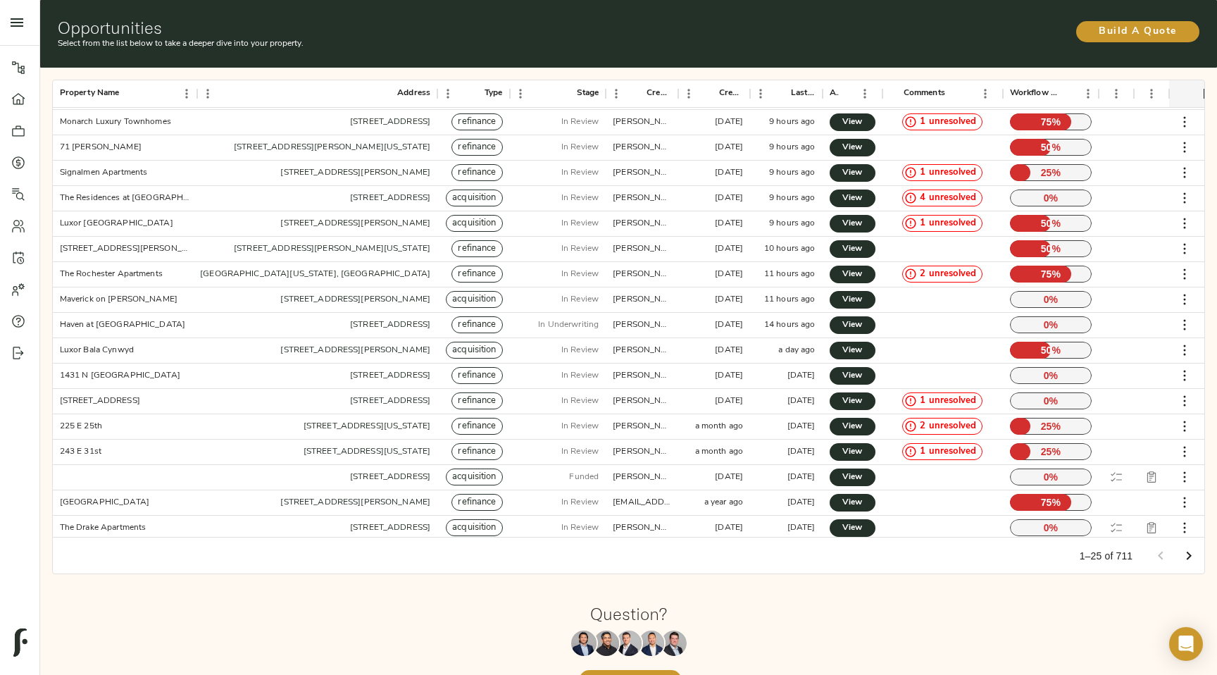
scroll to position [204, 0]
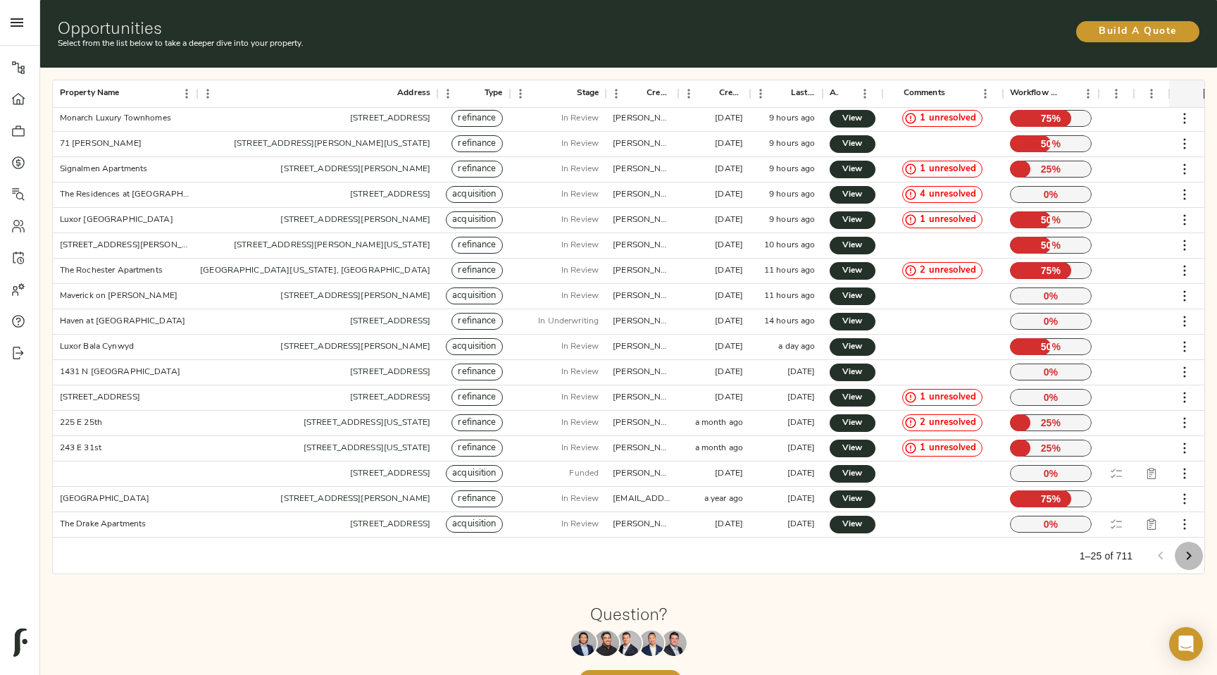
click at [1189, 554] on icon "Go to next page" at bounding box center [1189, 555] width 17 height 17
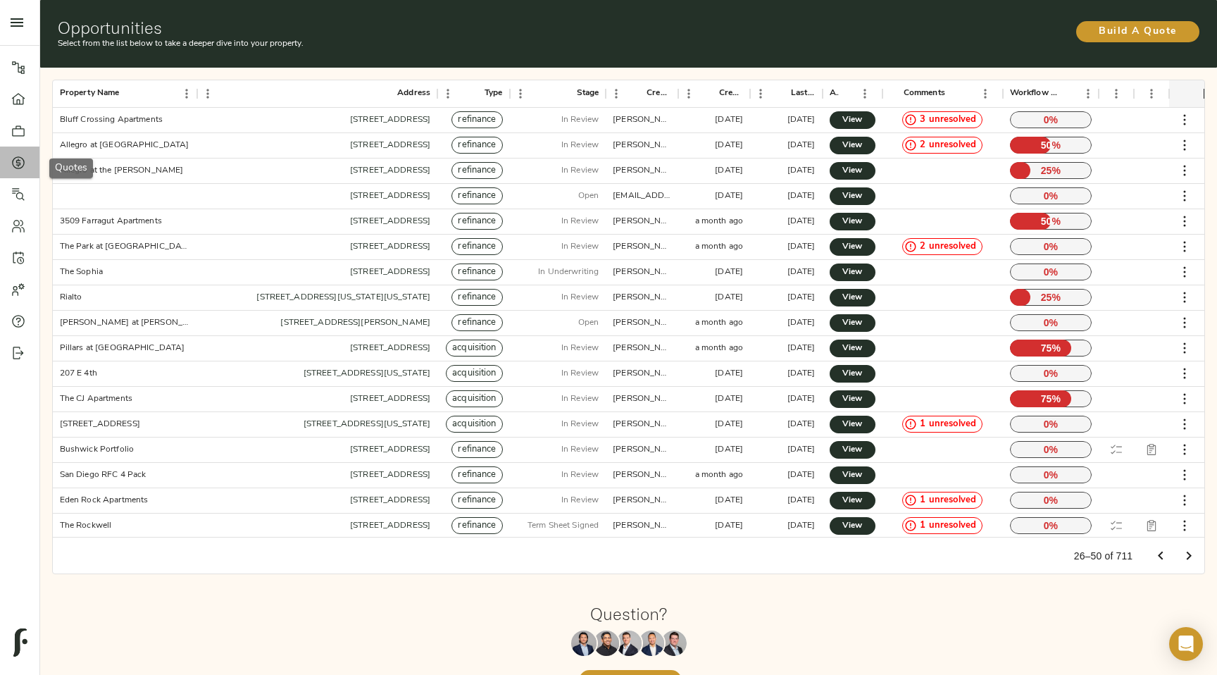
click at [29, 166] on div at bounding box center [25, 163] width 28 height 14
click at [19, 203] on link "Search" at bounding box center [19, 194] width 39 height 32
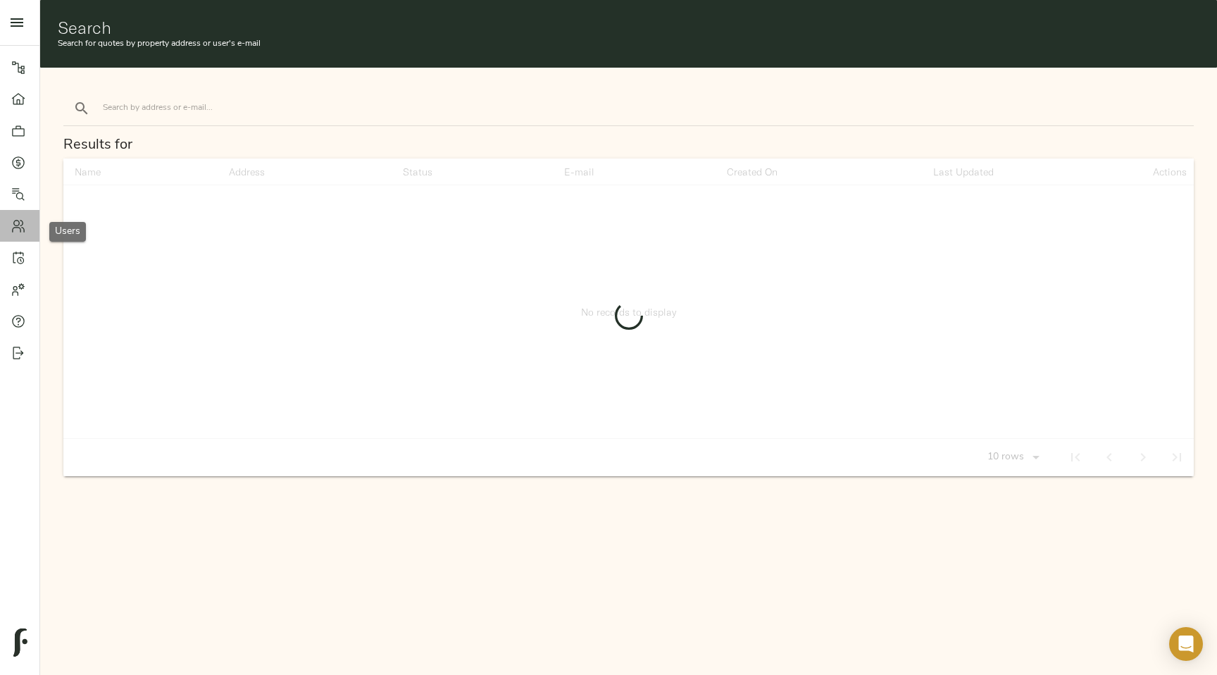
click at [18, 231] on icon at bounding box center [18, 226] width 14 height 14
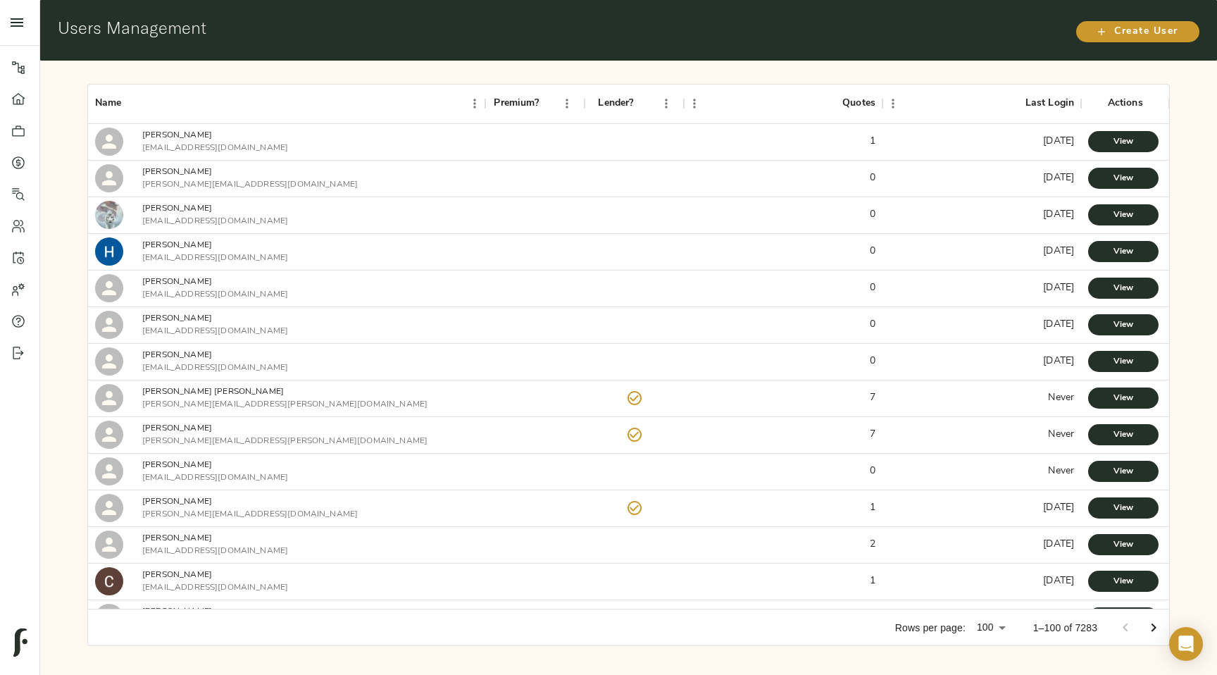
scroll to position [431, 0]
